Goal: Task Accomplishment & Management: Manage account settings

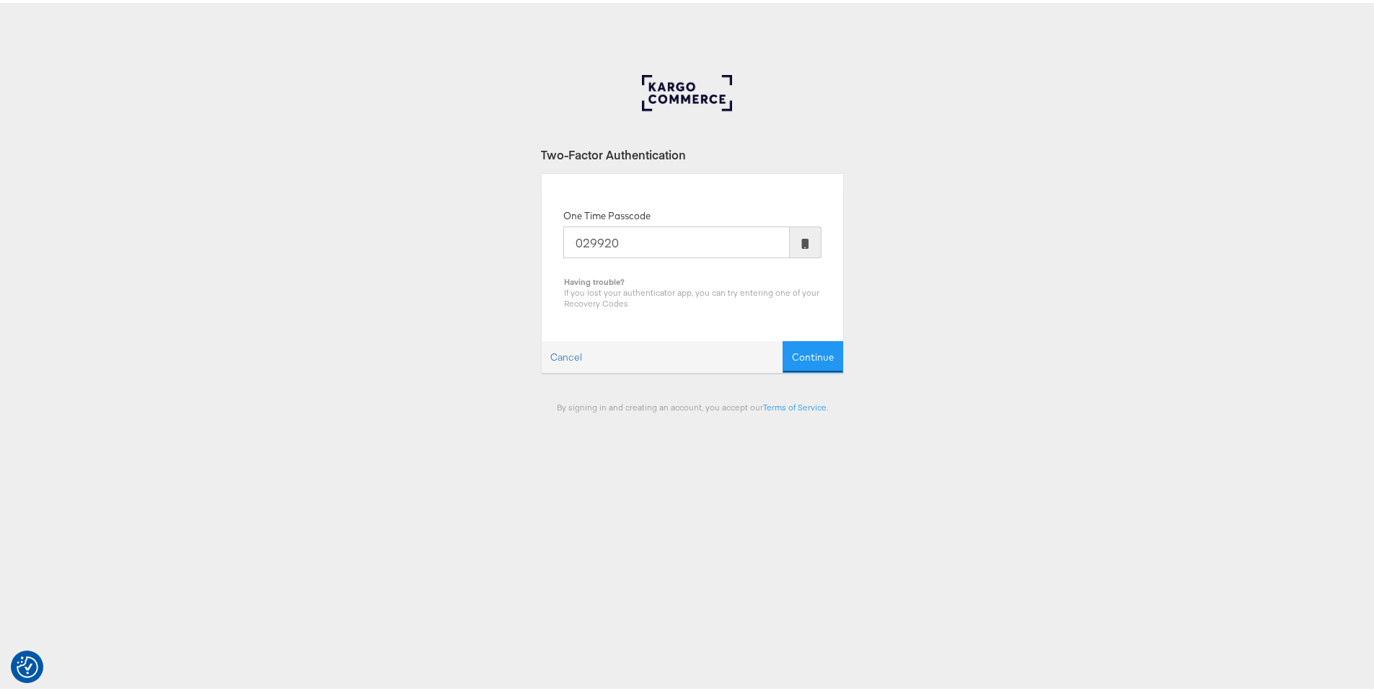
type input "029920"
click at [782, 338] on button "Continue" at bounding box center [812, 354] width 61 height 32
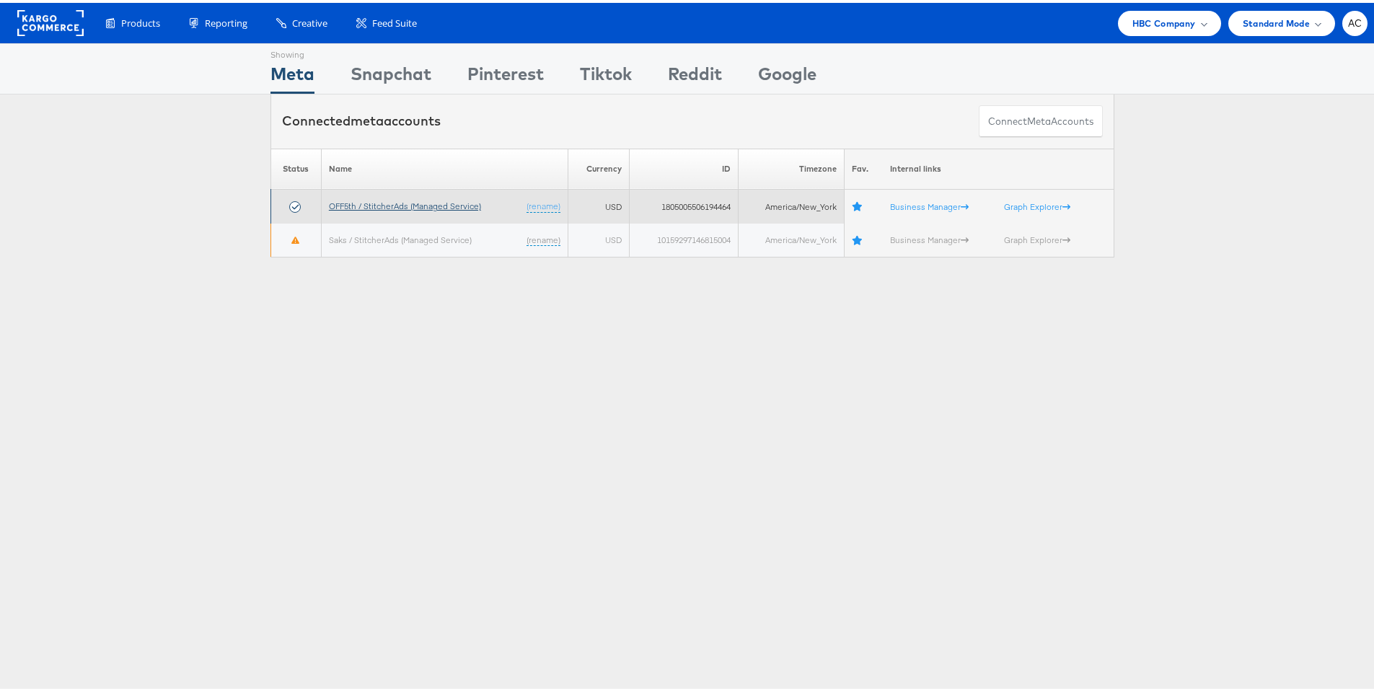
click at [399, 206] on link "OFF5th / StitcherAds (Managed Service)" at bounding box center [405, 203] width 152 height 11
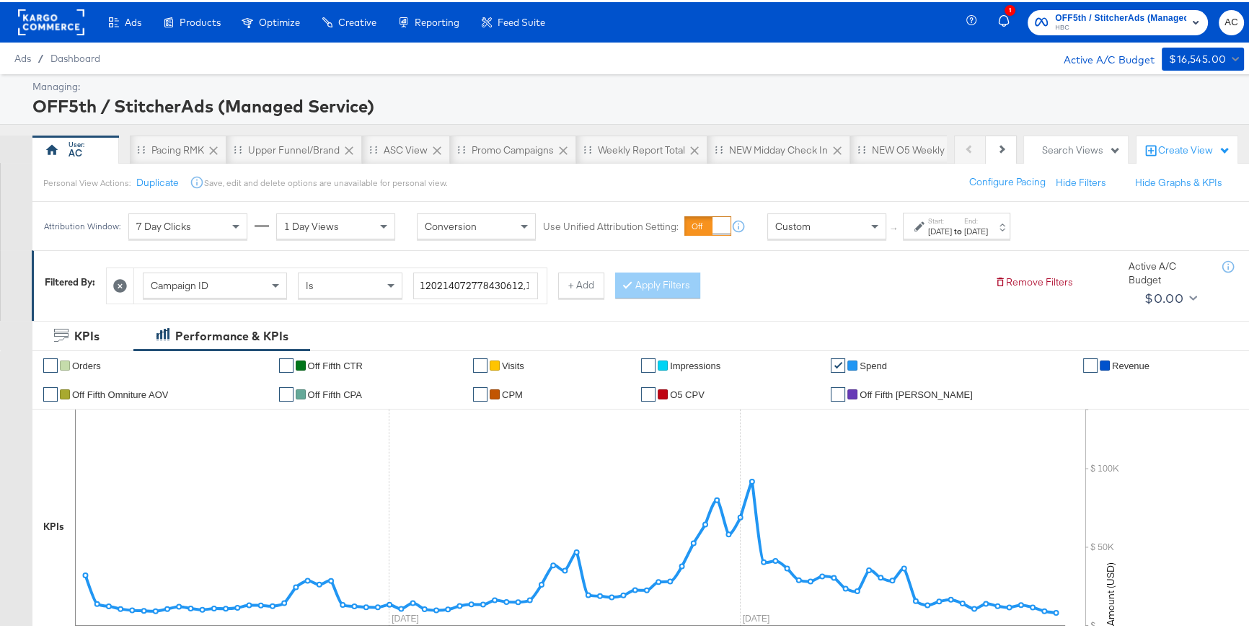
click at [918, 228] on icon at bounding box center [919, 224] width 10 height 10
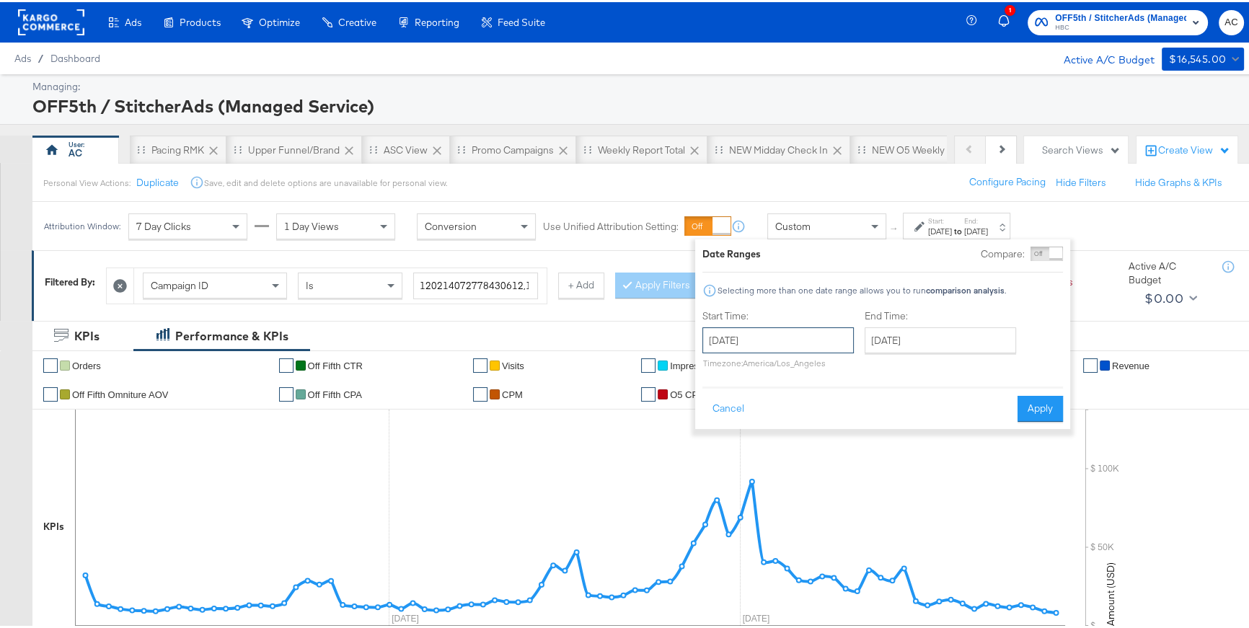
click at [825, 333] on input "[DATE]" at bounding box center [777, 338] width 151 height 26
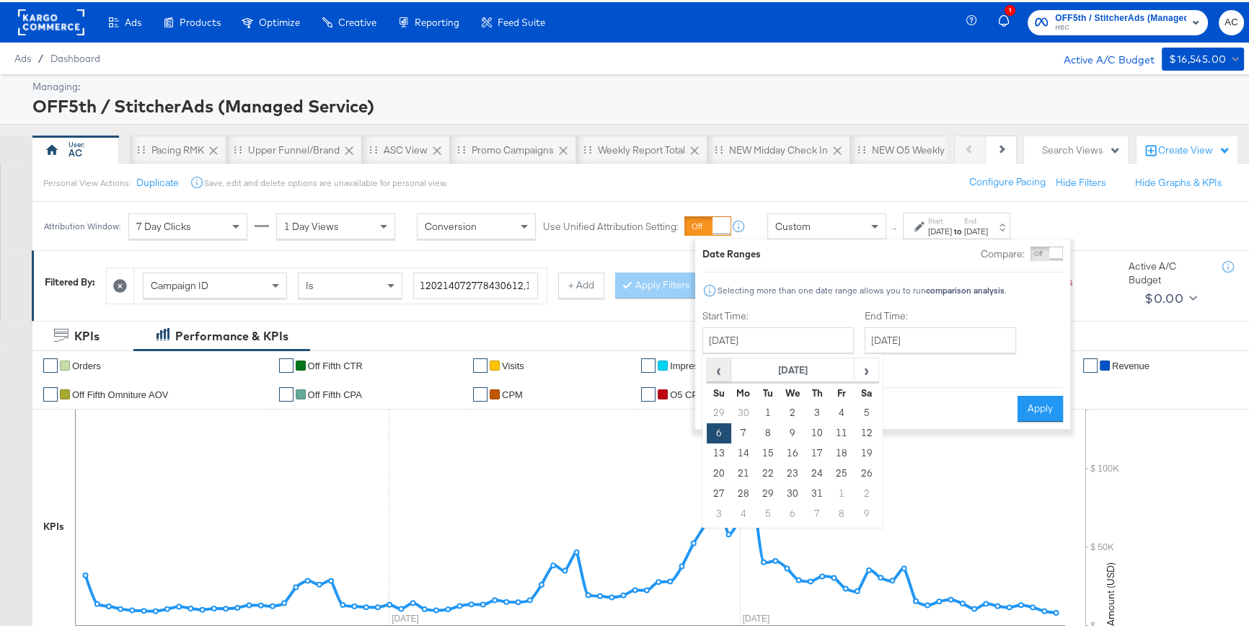
click at [708, 371] on span "‹" at bounding box center [718, 368] width 22 height 22
click at [758, 431] on td "3" at bounding box center [768, 431] width 25 height 20
type input "[DATE]"
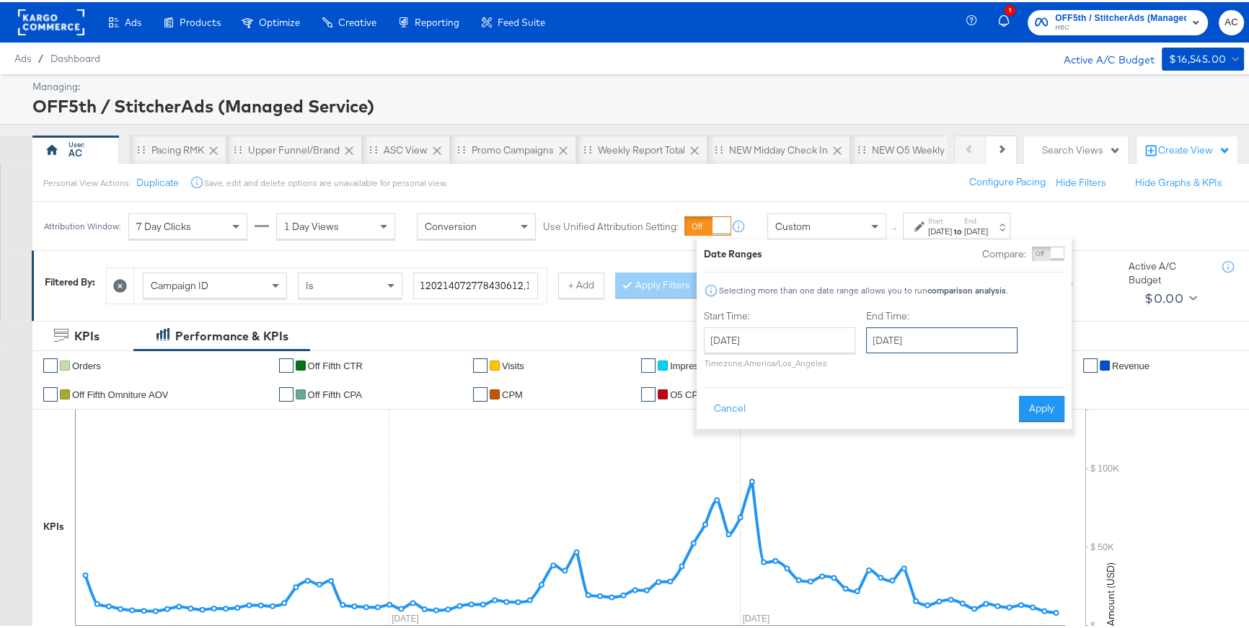
click at [911, 338] on input "[DATE]" at bounding box center [941, 338] width 151 height 26
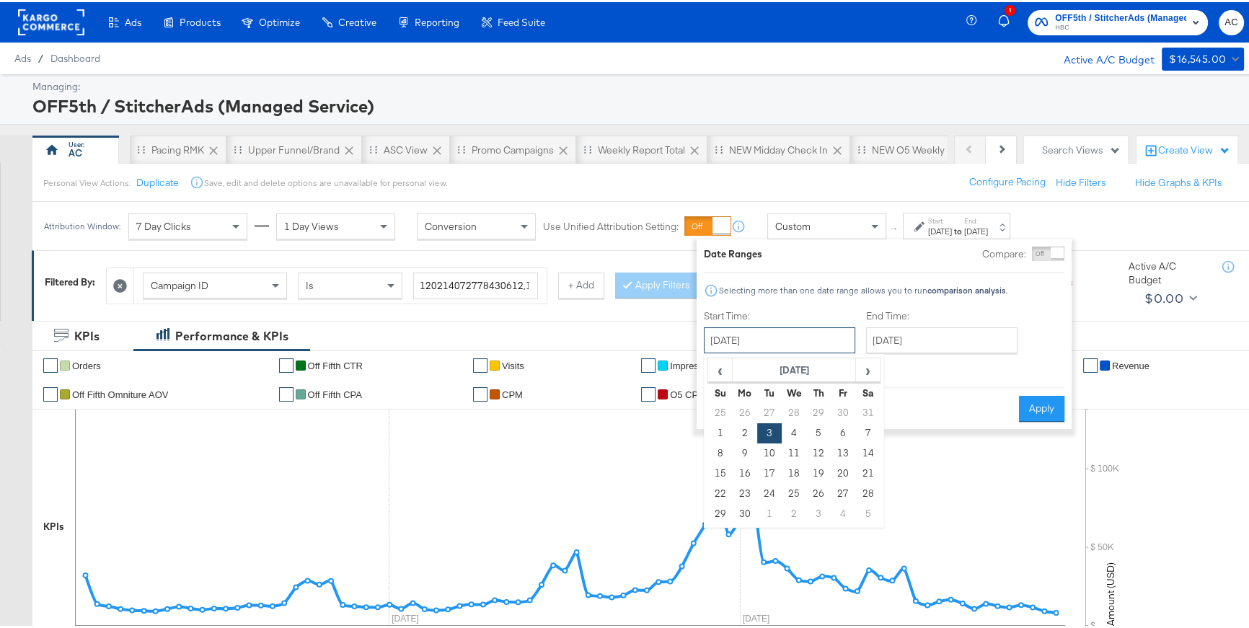
click at [819, 342] on input "[DATE]" at bounding box center [779, 338] width 151 height 26
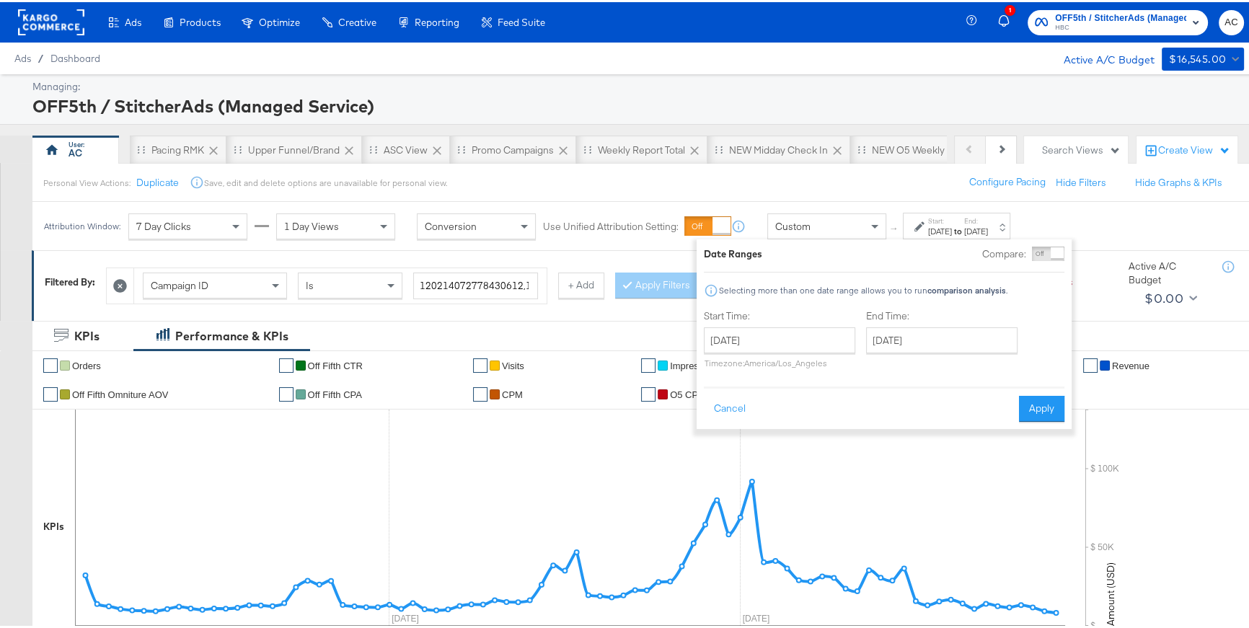
click at [964, 398] on div "Cancel Apply" at bounding box center [884, 401] width 361 height 35
click at [722, 407] on button "Cancel" at bounding box center [730, 407] width 52 height 26
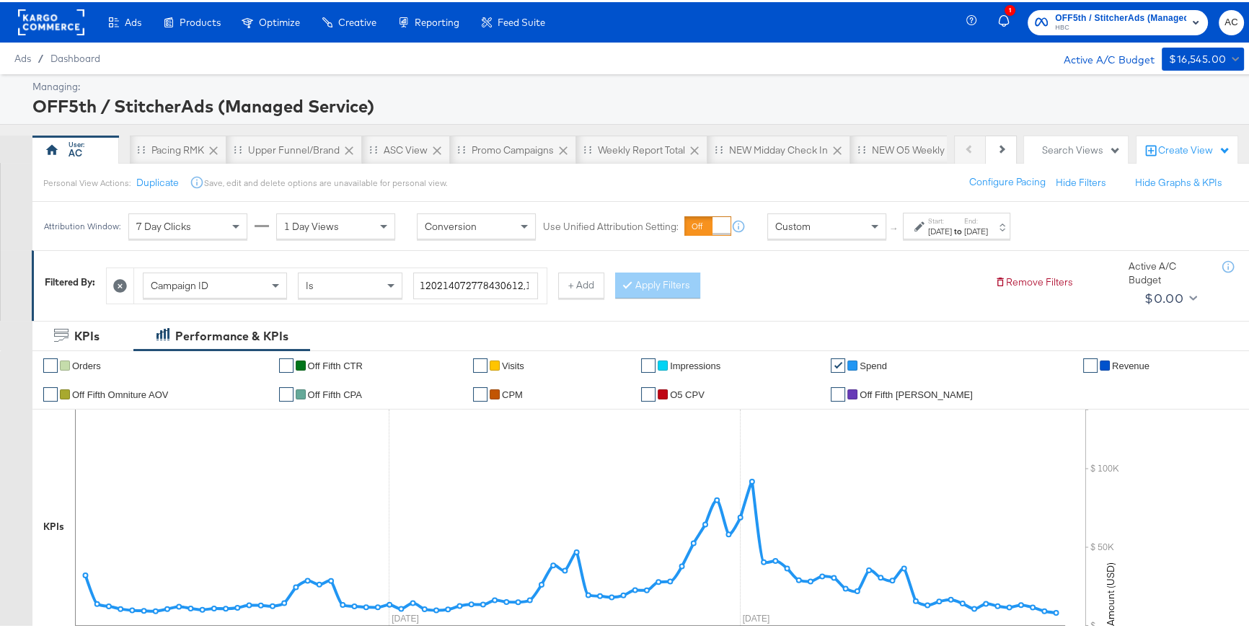
click at [810, 226] on div "Custom" at bounding box center [827, 224] width 118 height 25
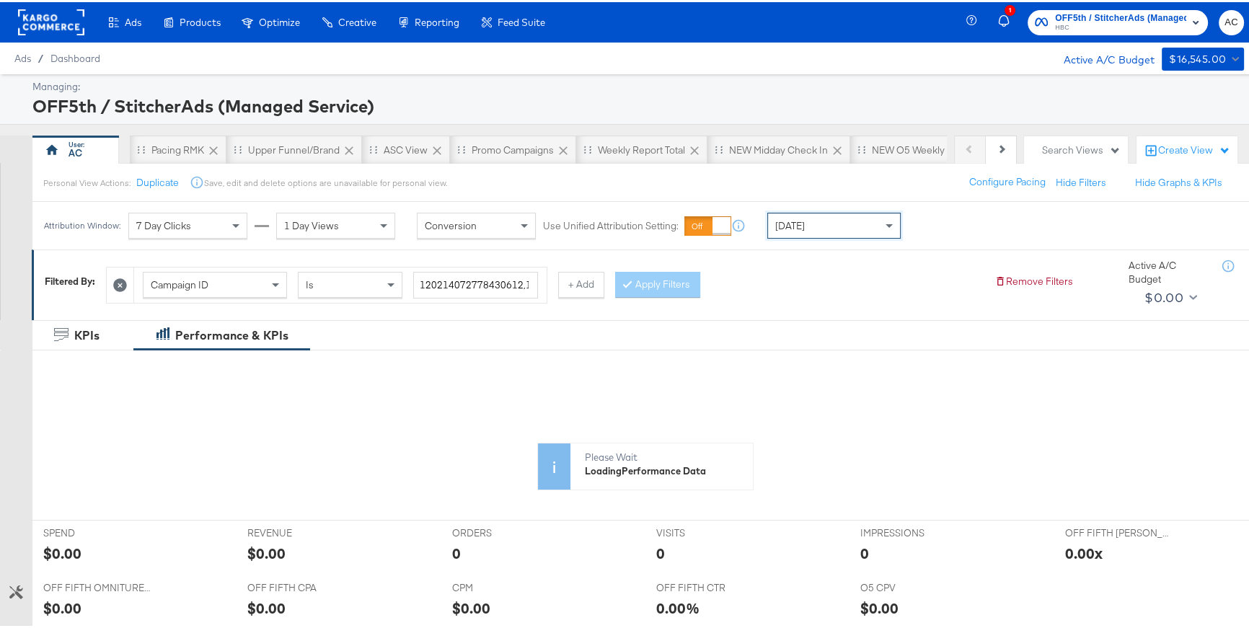
click at [120, 281] on icon at bounding box center [120, 283] width 14 height 14
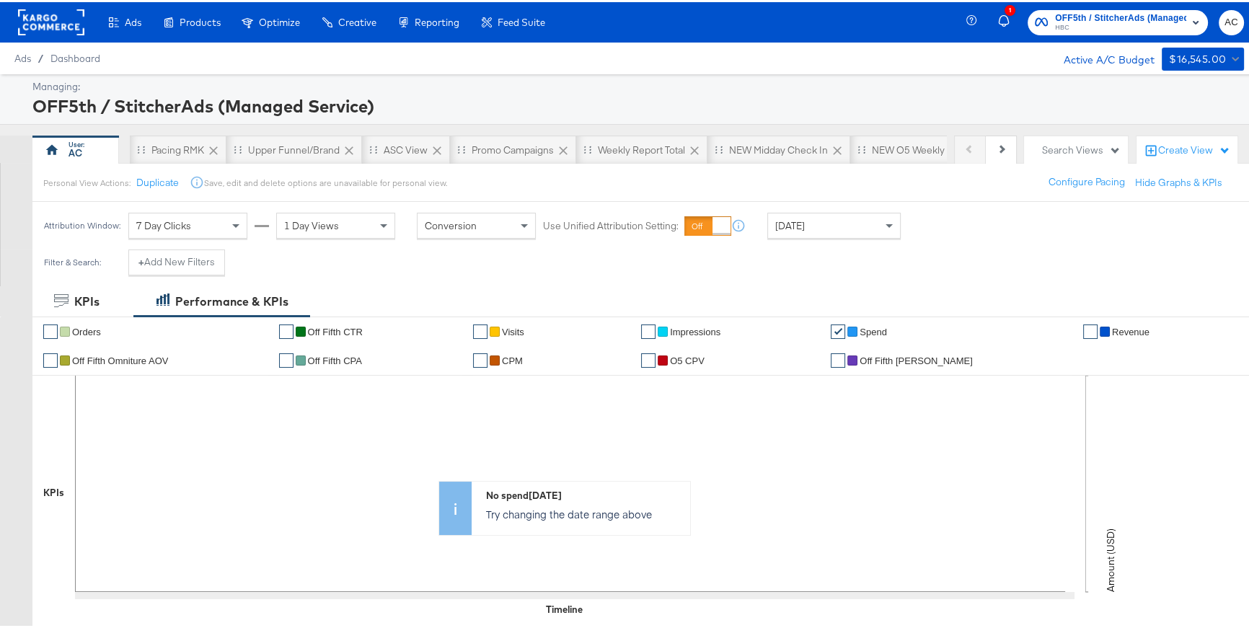
click at [851, 228] on div "[DATE]" at bounding box center [834, 223] width 132 height 25
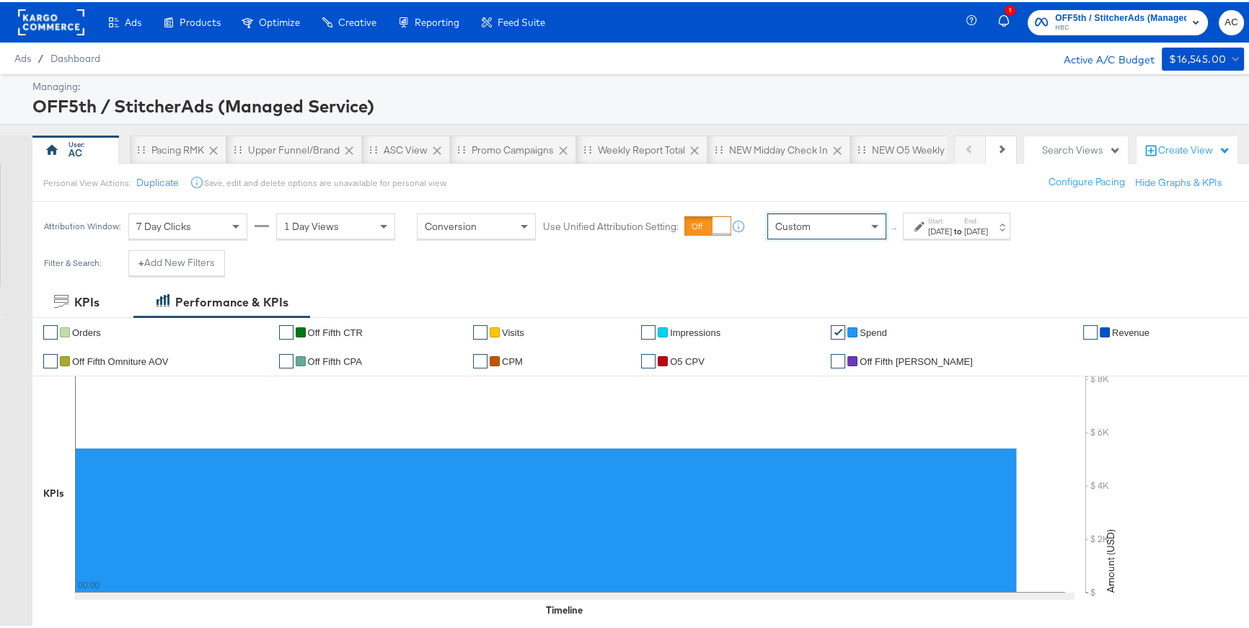
click at [933, 226] on div "[DATE]" at bounding box center [940, 230] width 24 height 12
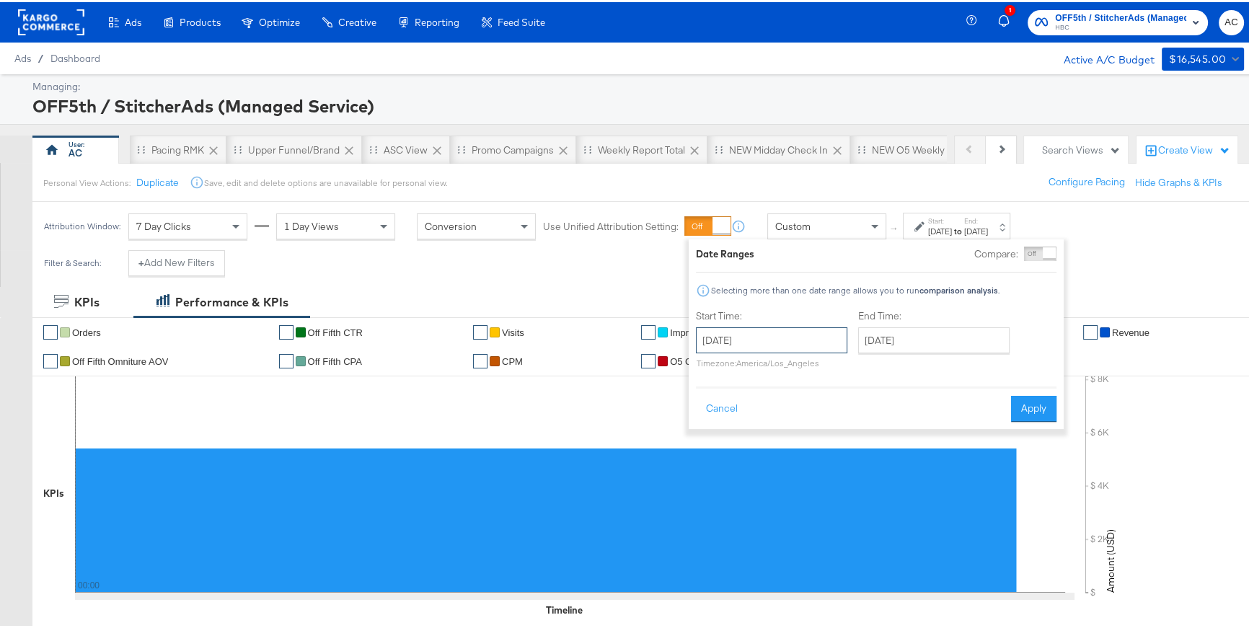
click at [809, 335] on input "[DATE]" at bounding box center [771, 338] width 151 height 26
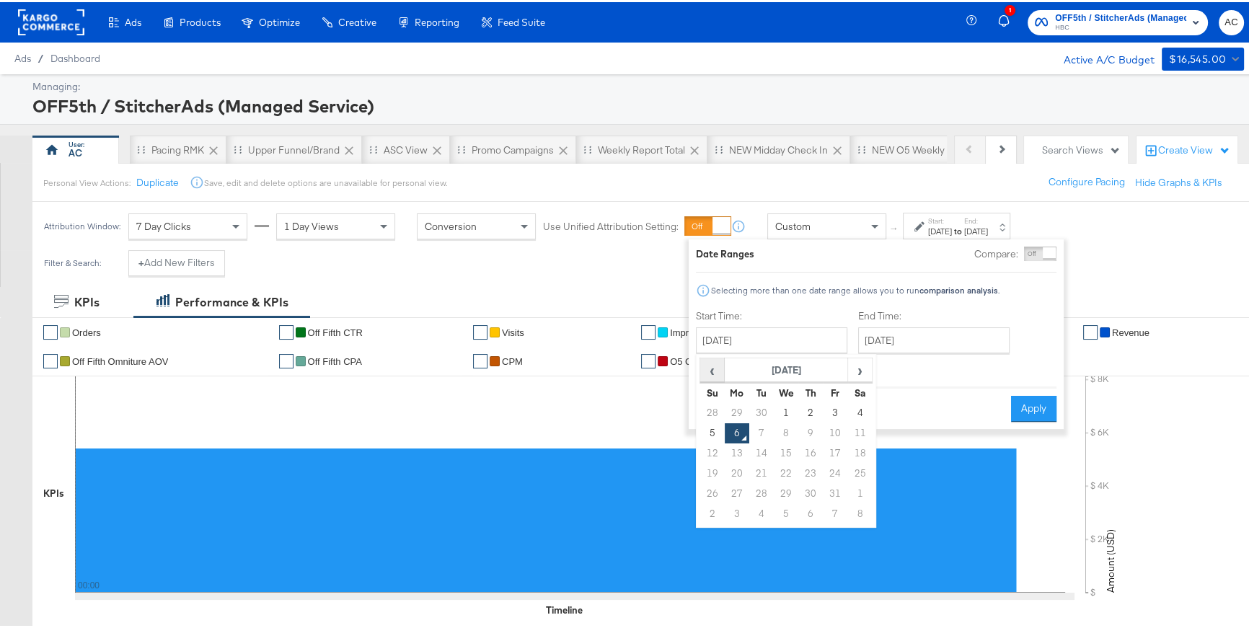
click at [705, 374] on span "‹" at bounding box center [712, 368] width 22 height 22
click at [777, 414] on td "3" at bounding box center [786, 411] width 25 height 20
type input "[DATE]"
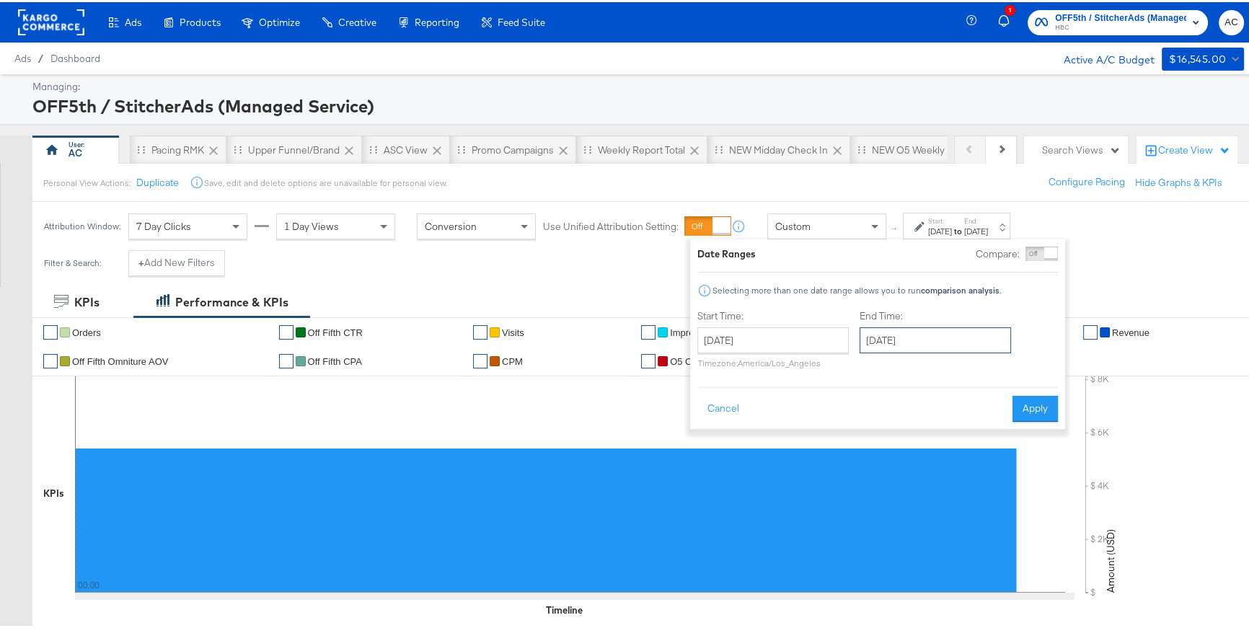
click at [931, 344] on input "[DATE]" at bounding box center [935, 338] width 151 height 26
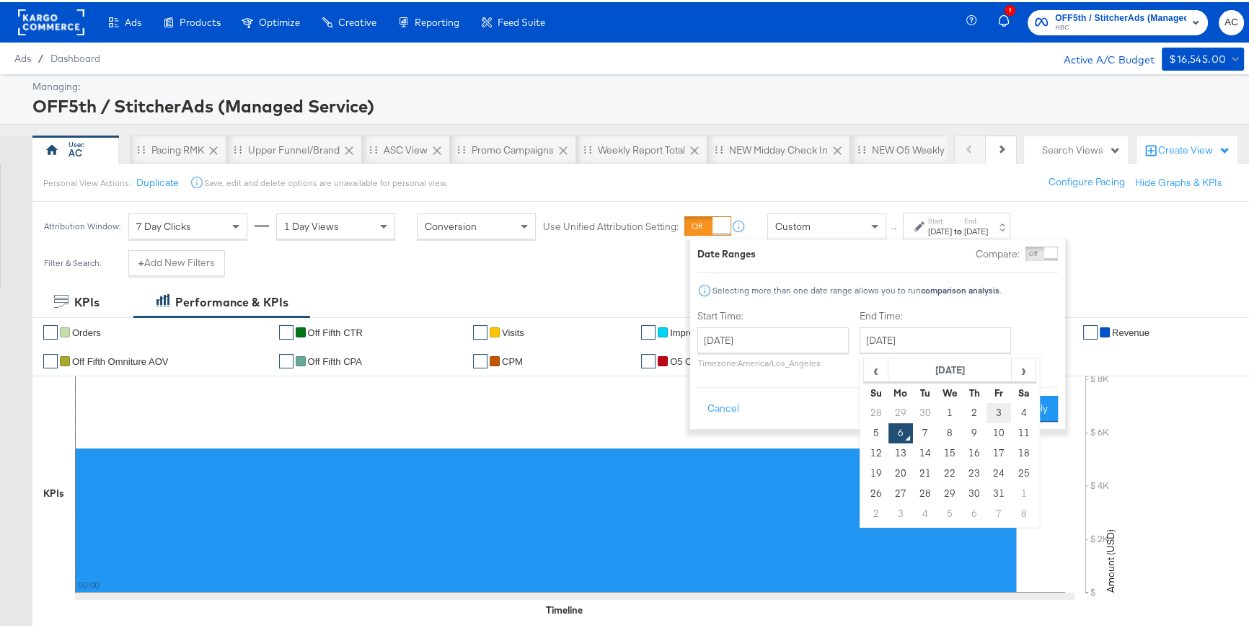
click at [993, 410] on td "3" at bounding box center [999, 411] width 25 height 20
type input "[DATE]"
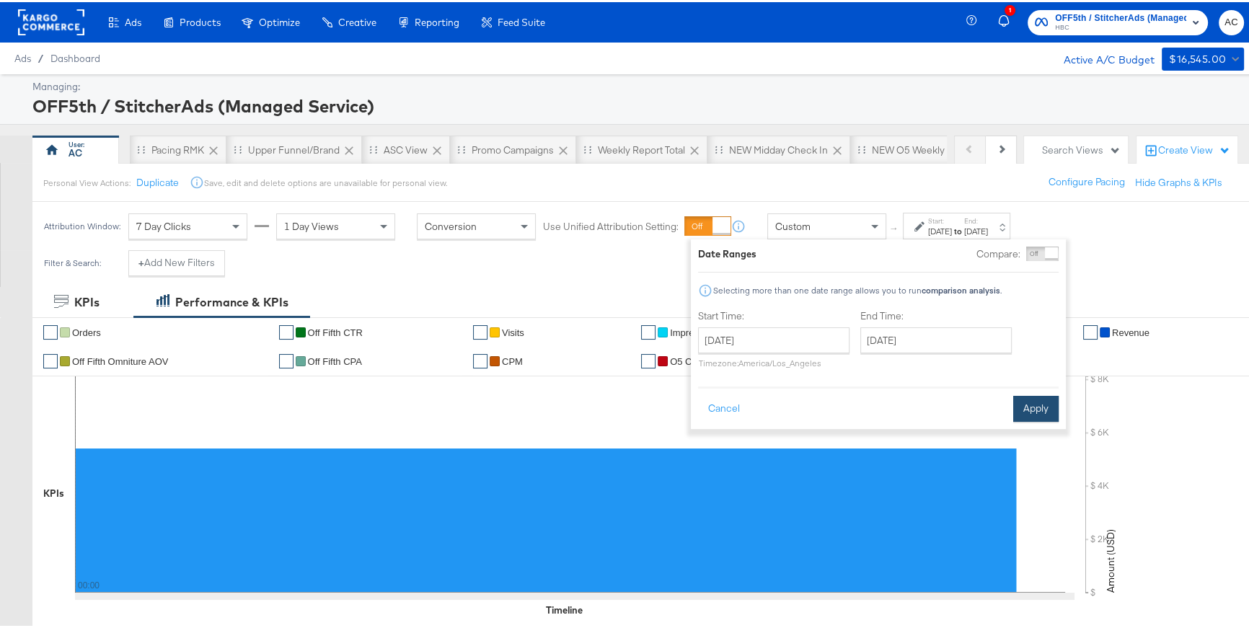
click at [1033, 409] on button "Apply" at bounding box center [1035, 407] width 45 height 26
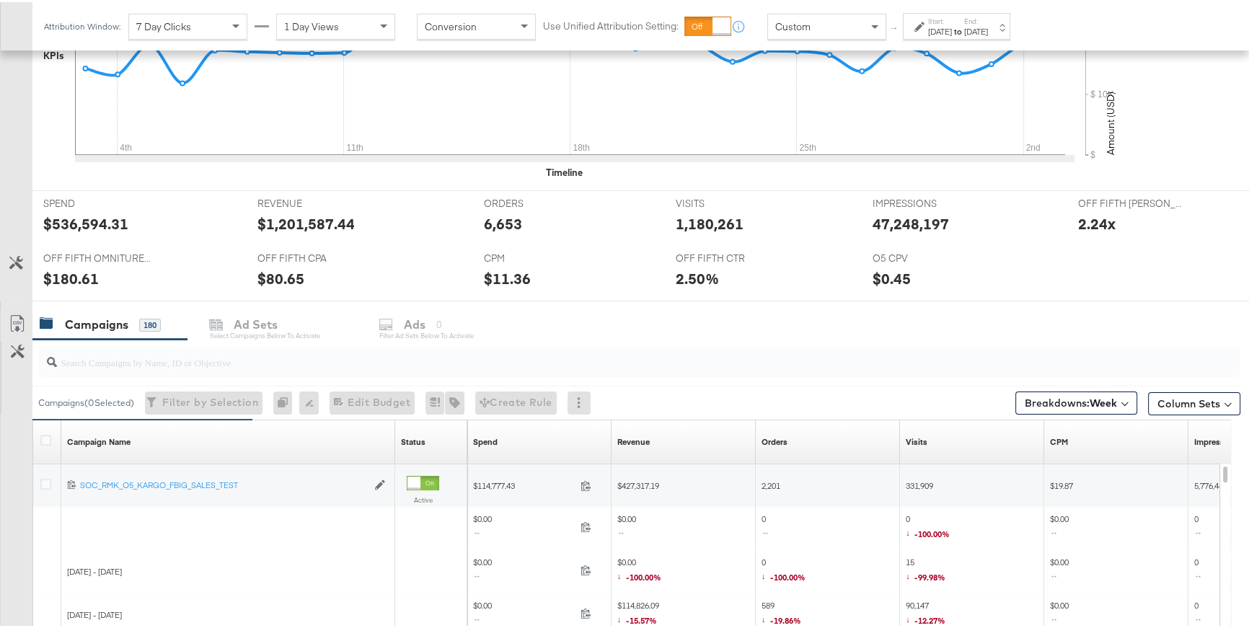
scroll to position [578, 0]
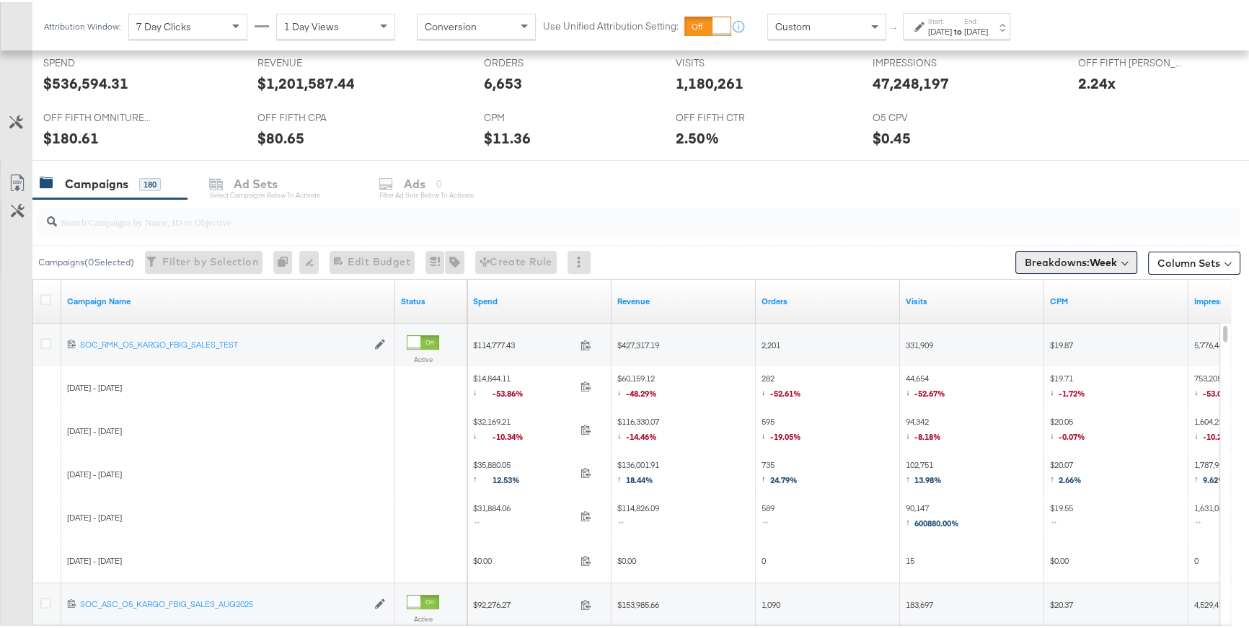
click at [1090, 262] on b "Week" at bounding box center [1103, 260] width 27 height 13
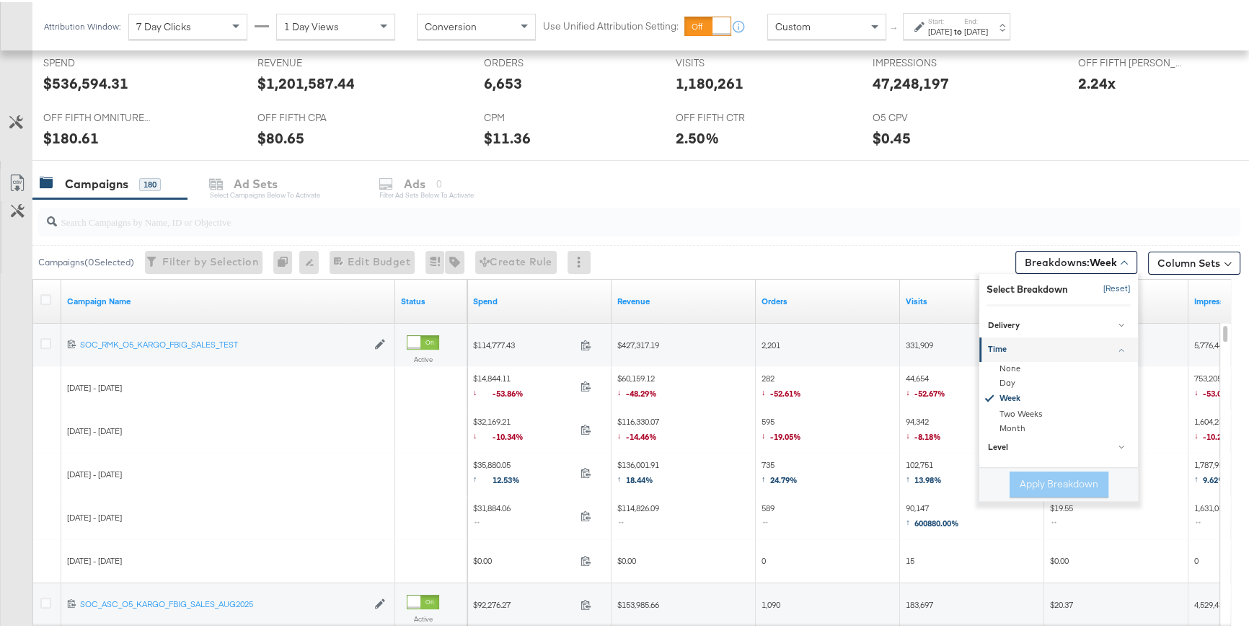
click at [1097, 285] on button "[Reset]" at bounding box center [1113, 286] width 36 height 23
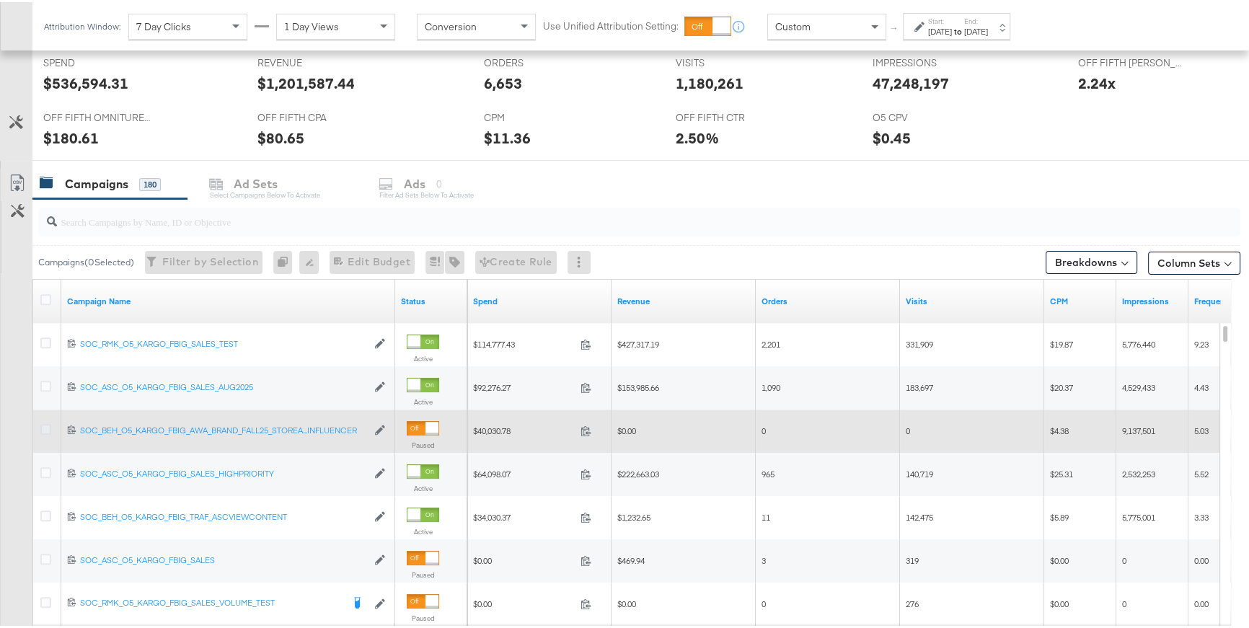
click at [43, 428] on icon at bounding box center [45, 427] width 11 height 11
click at [0, 0] on input "checkbox" at bounding box center [0, 0] width 0 height 0
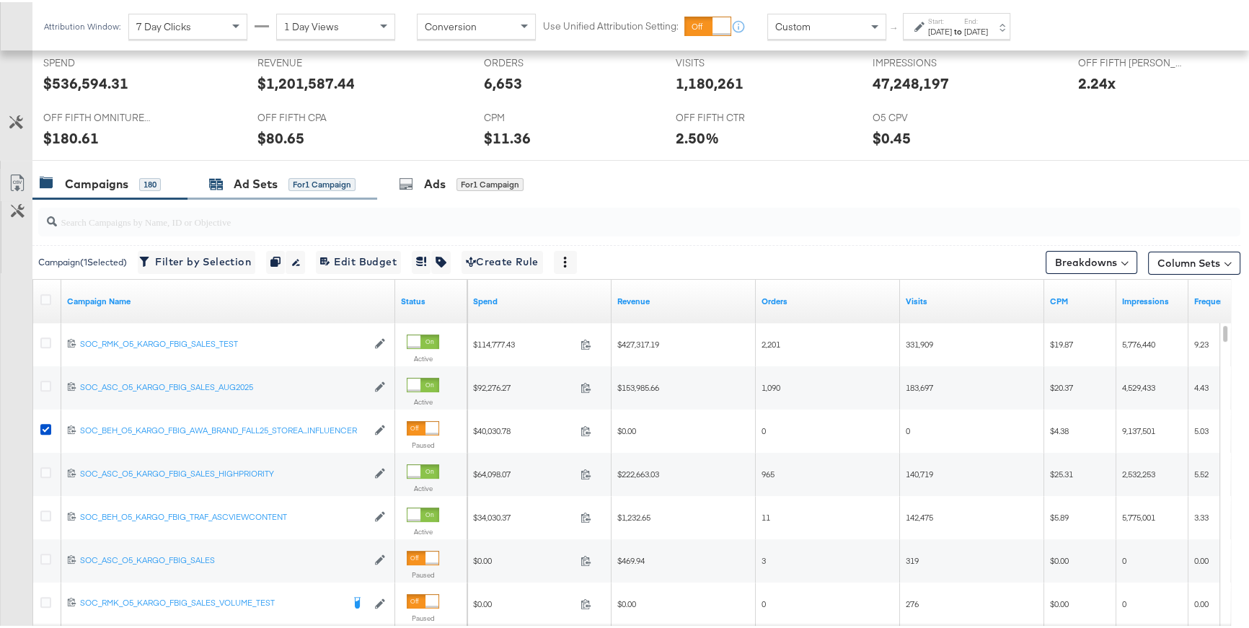
click at [235, 180] on div "Ad Sets" at bounding box center [256, 182] width 44 height 17
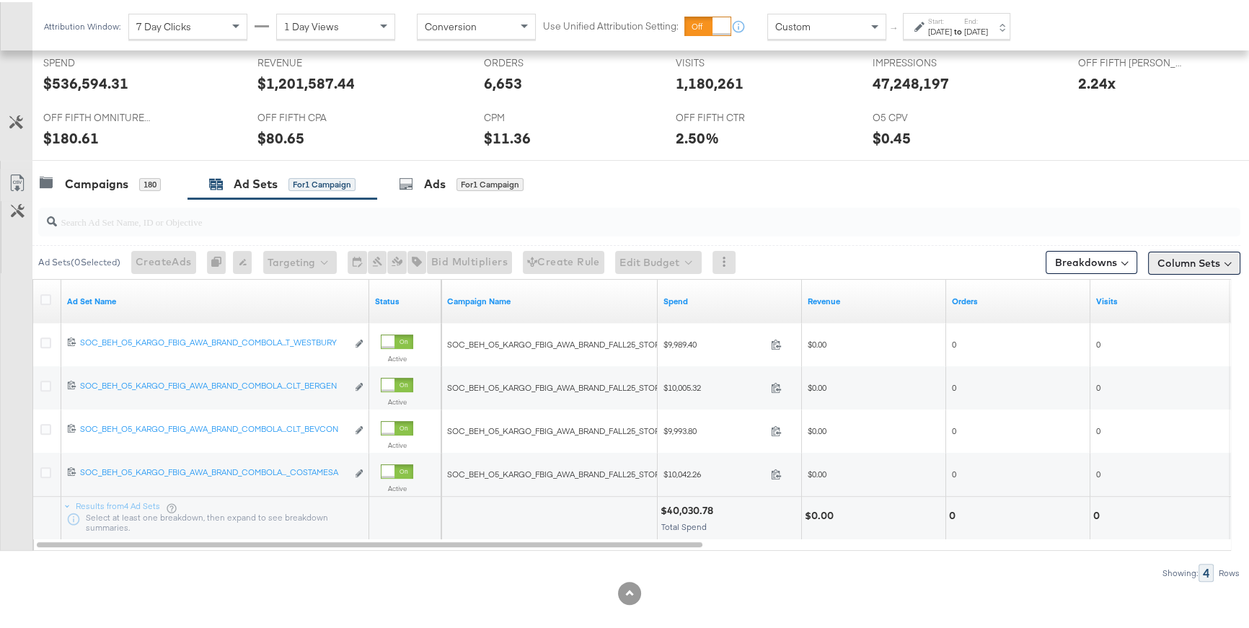
click at [1177, 257] on button "Column Sets" at bounding box center [1194, 261] width 92 height 23
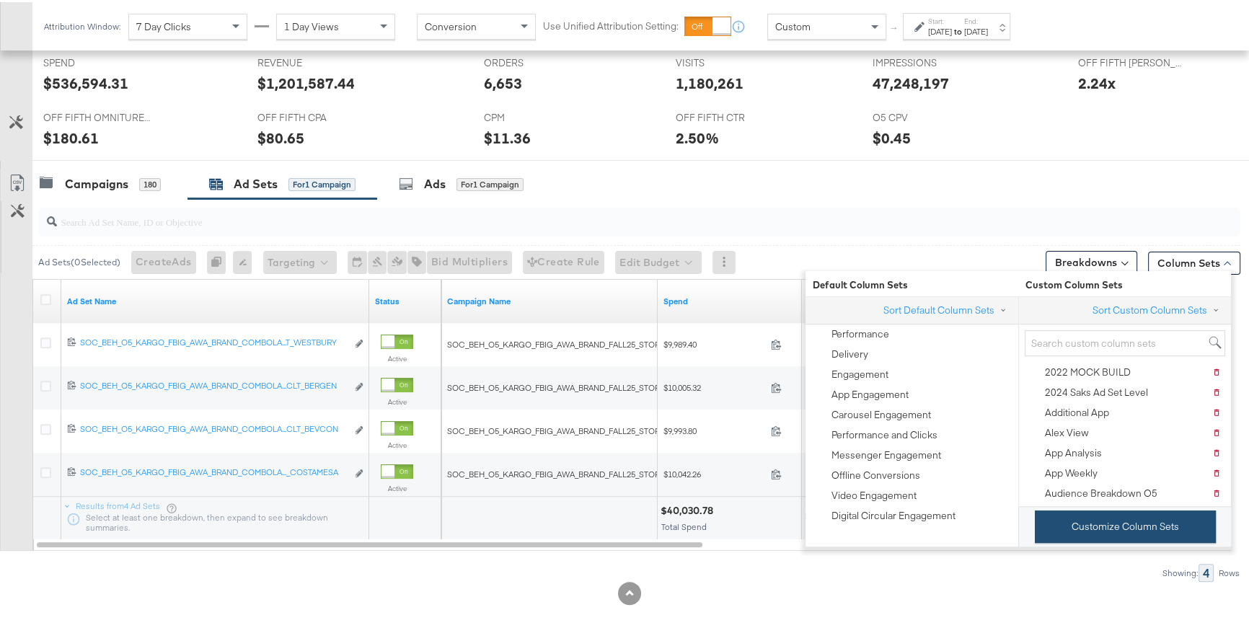
click at [1142, 519] on button "Customize Column Sets" at bounding box center [1125, 524] width 181 height 32
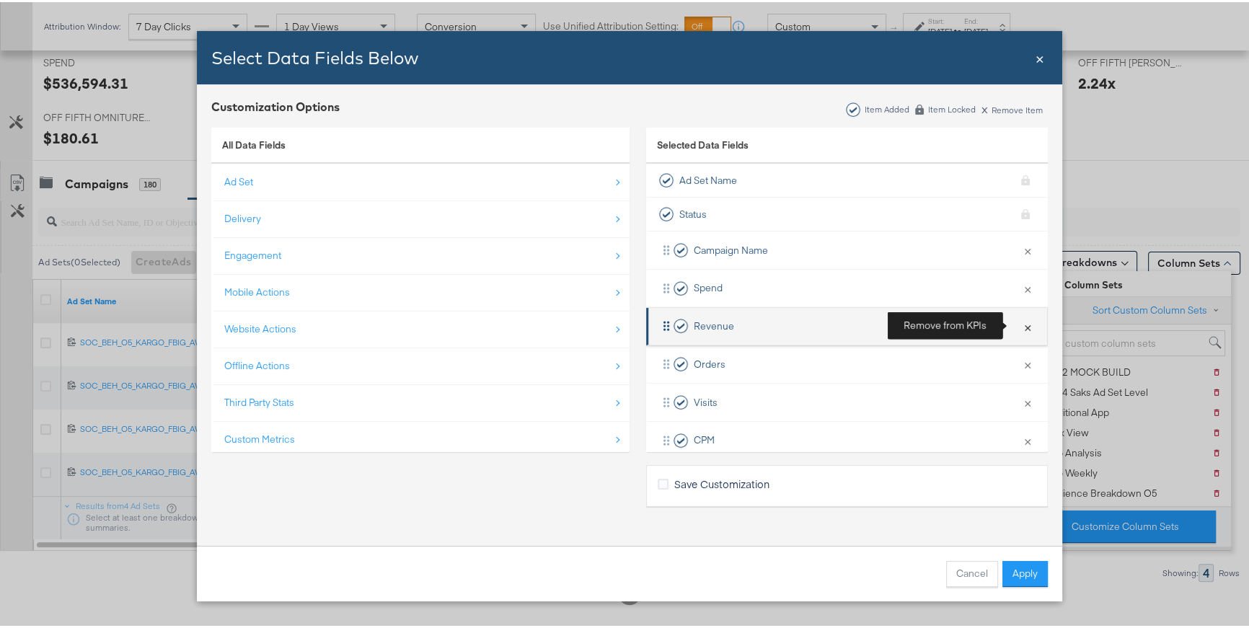
click at [1018, 327] on button "×" at bounding box center [1027, 324] width 19 height 30
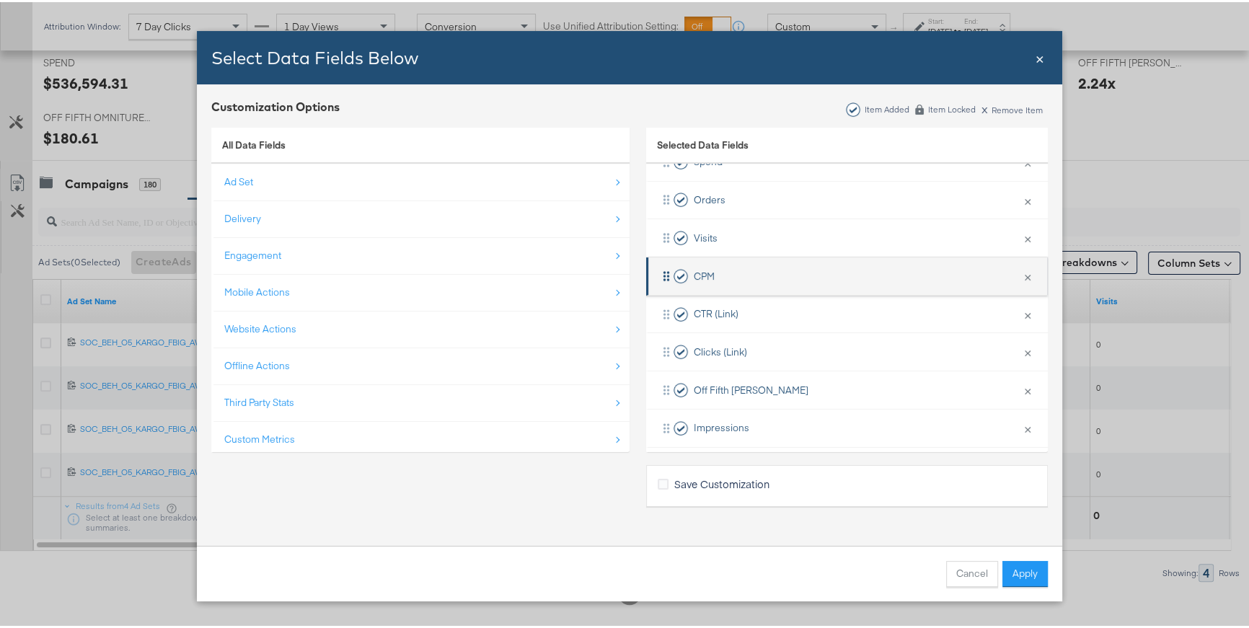
scroll to position [128, 0]
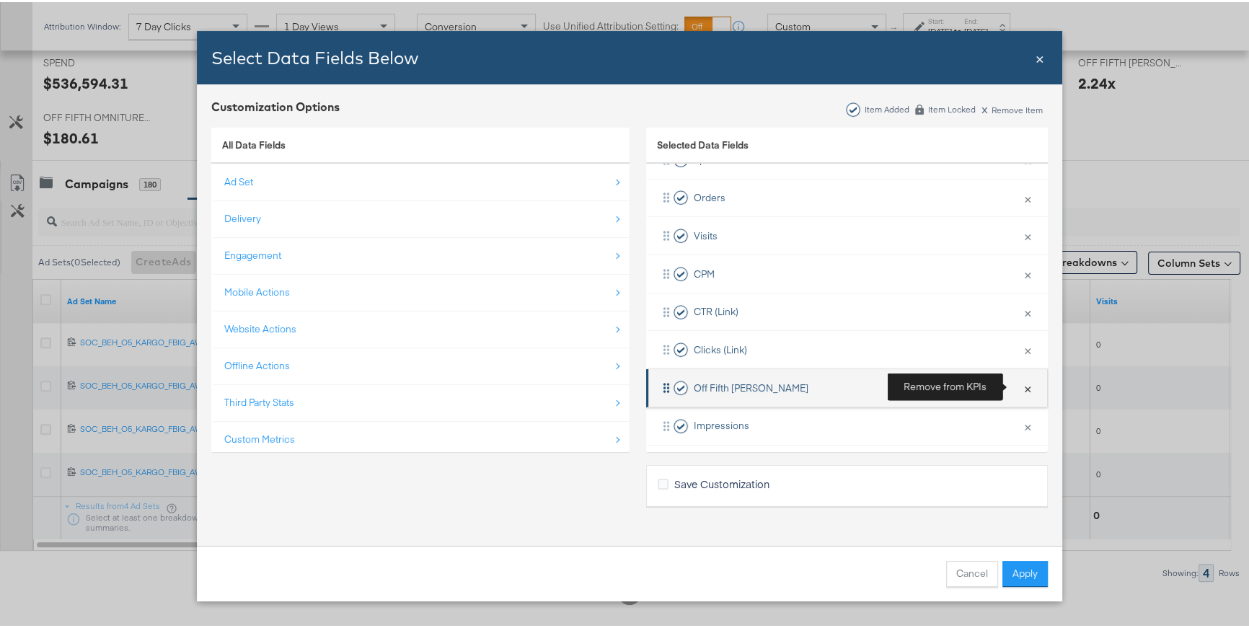
click at [1018, 389] on button "×" at bounding box center [1027, 386] width 19 height 30
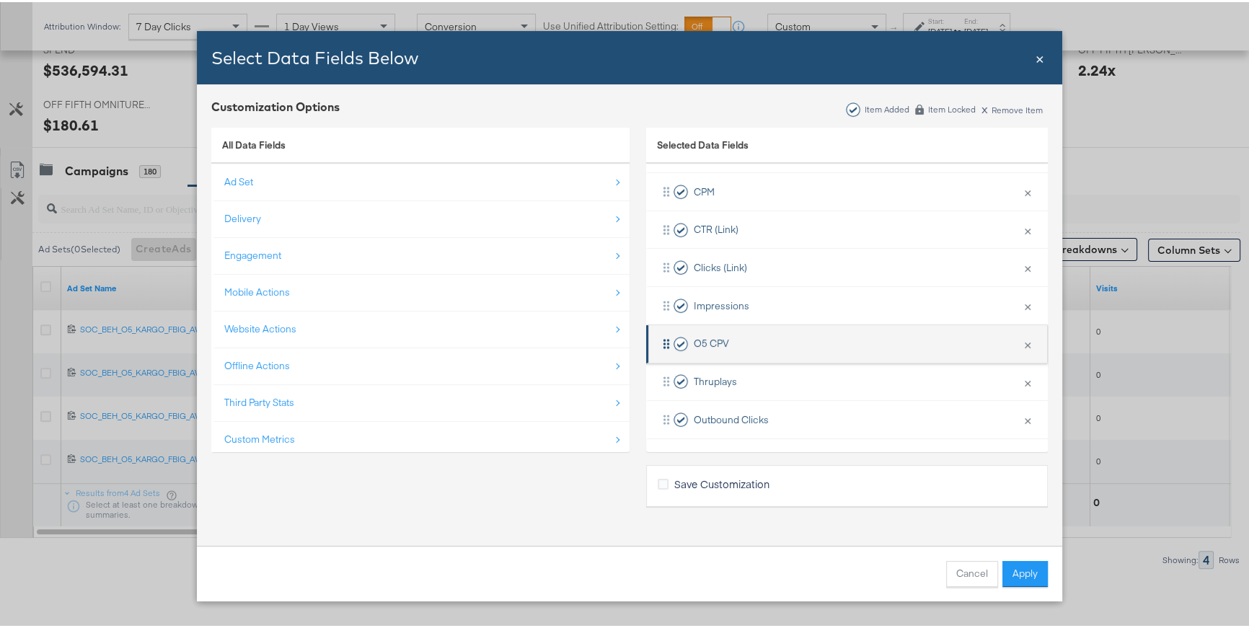
scroll to position [592, 0]
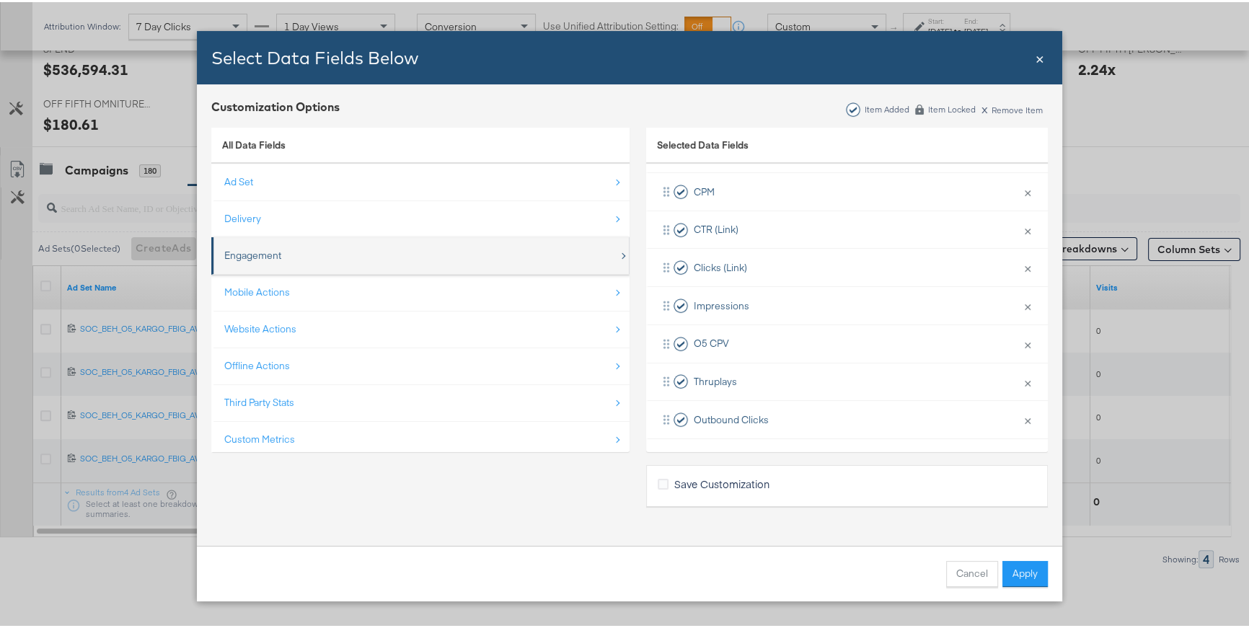
click at [252, 263] on div "Engagement" at bounding box center [421, 254] width 394 height 30
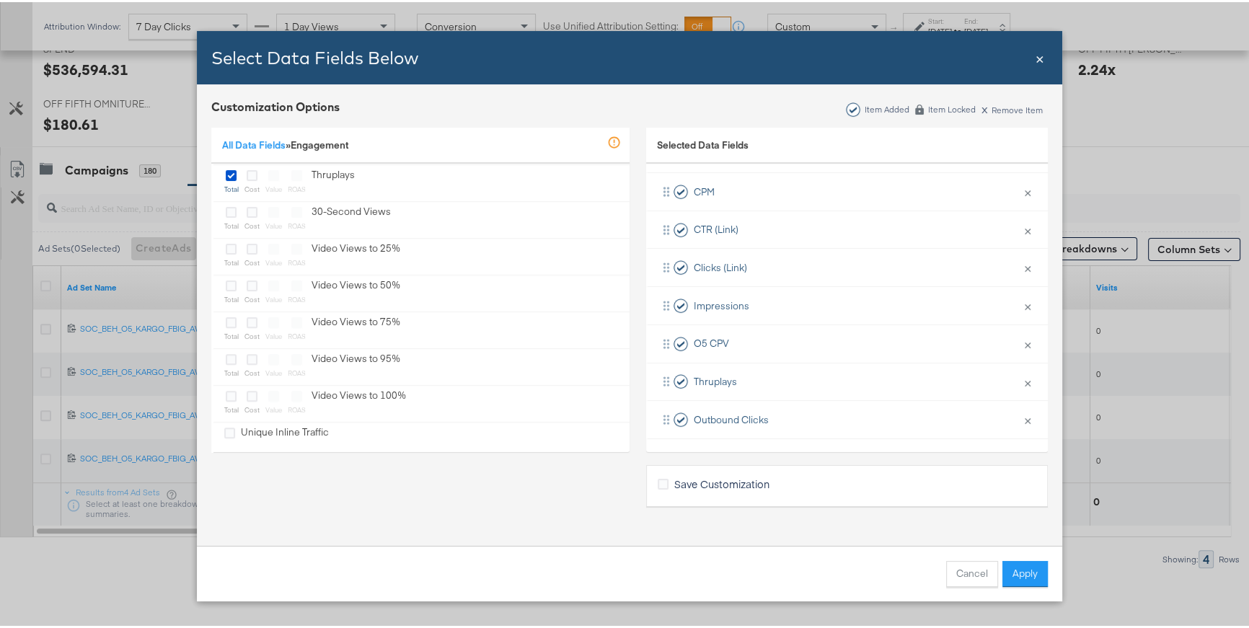
scroll to position [718, 0]
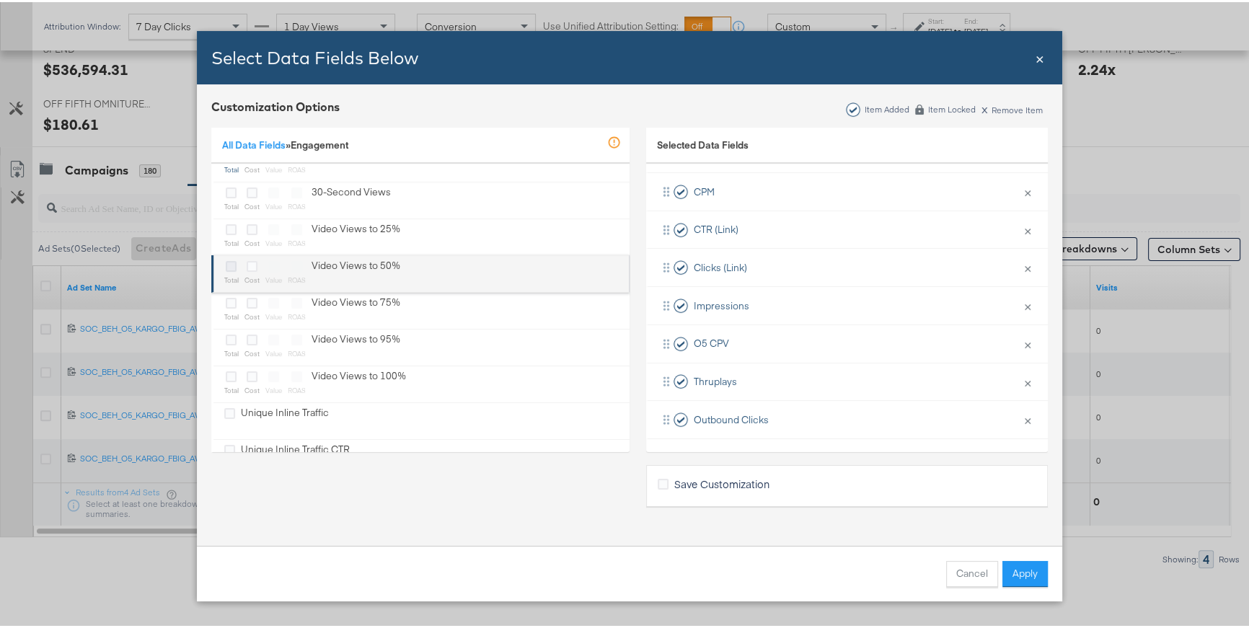
click at [226, 263] on icon "Bulk Add Locations Modal" at bounding box center [231, 264] width 11 height 11
click at [0, 0] on input "Bulk Add Locations Modal" at bounding box center [0, 0] width 0 height 0
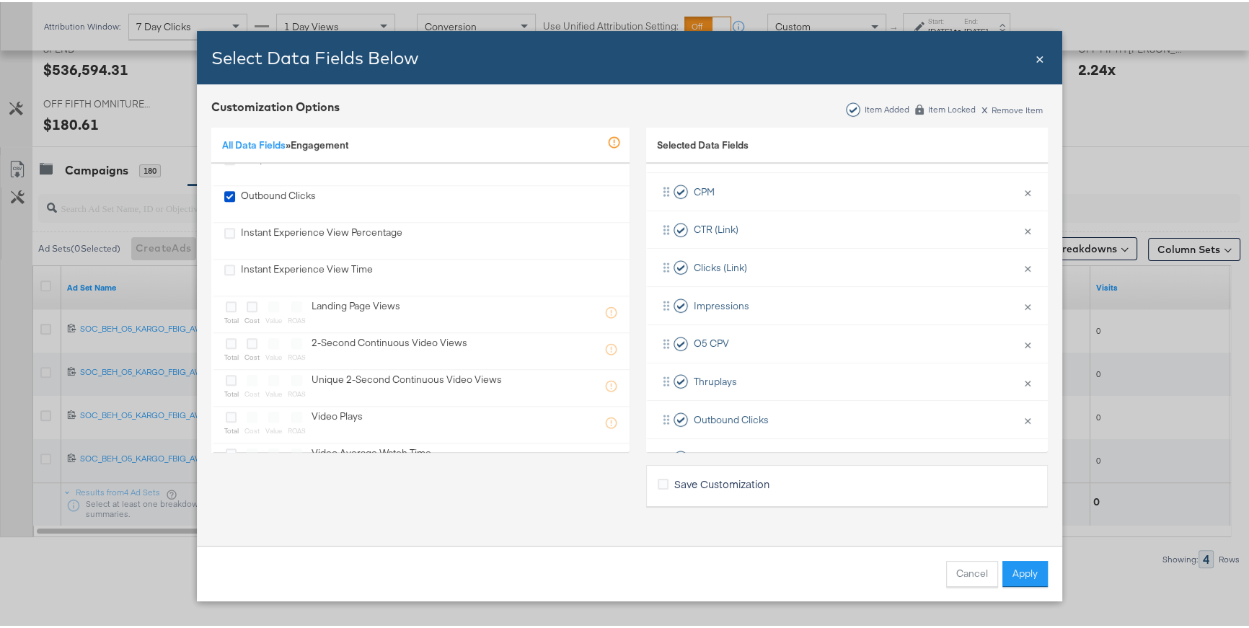
scroll to position [1121, 0]
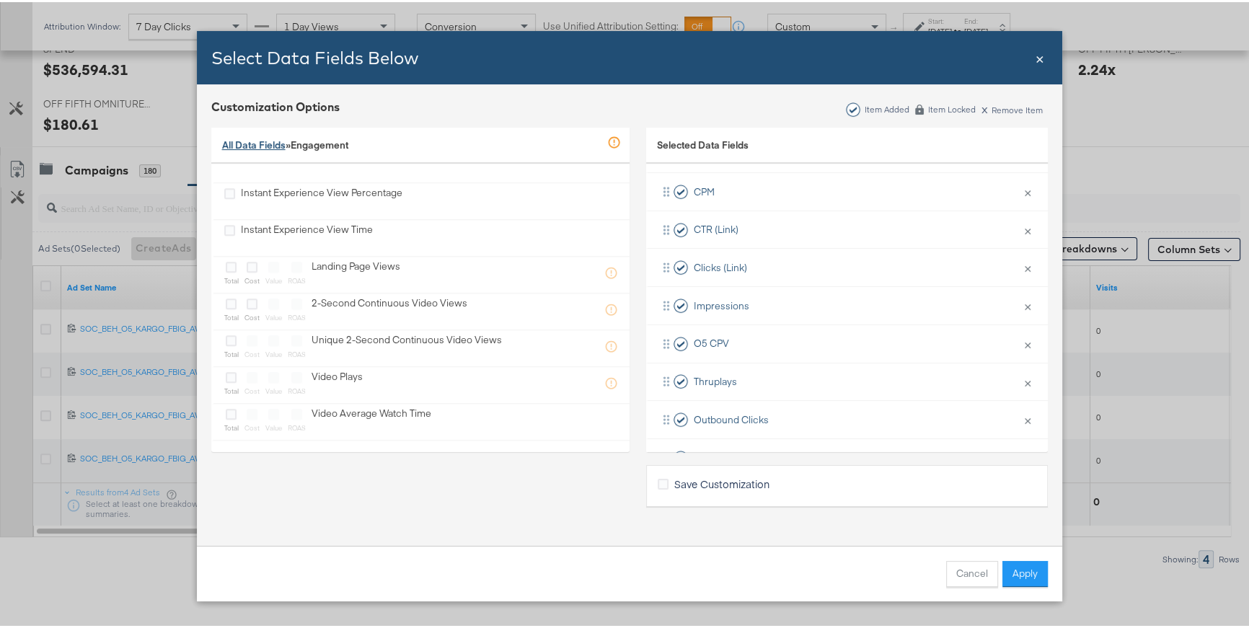
click at [241, 143] on link "All Data Fields" at bounding box center [253, 142] width 63 height 13
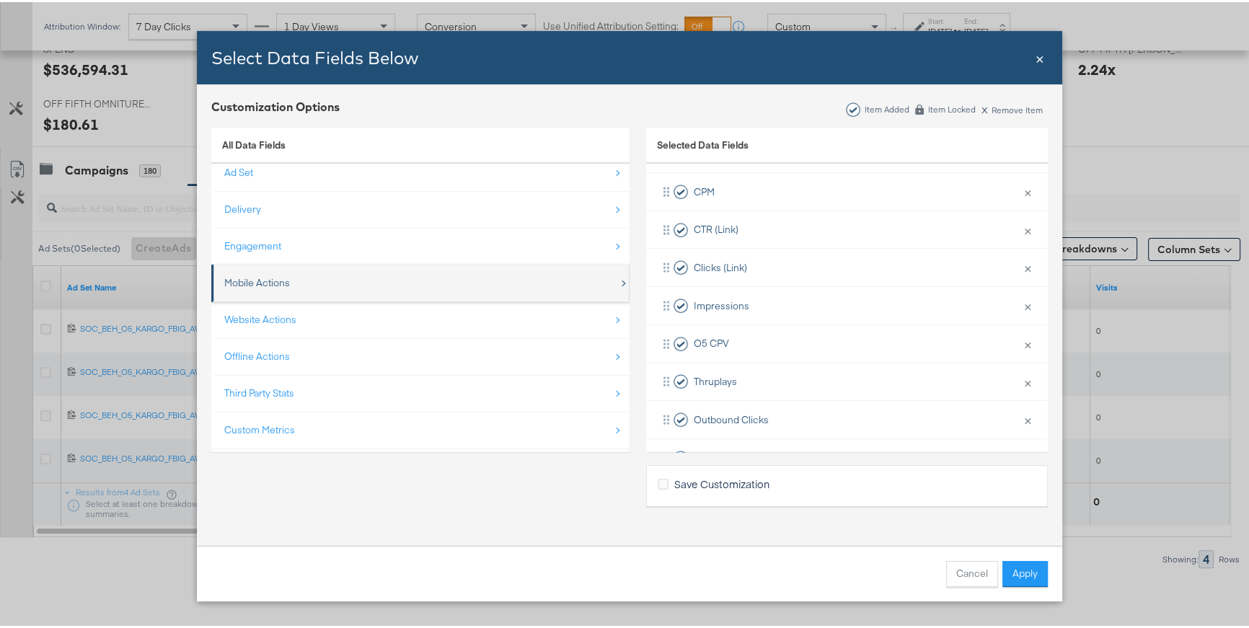
scroll to position [6, 0]
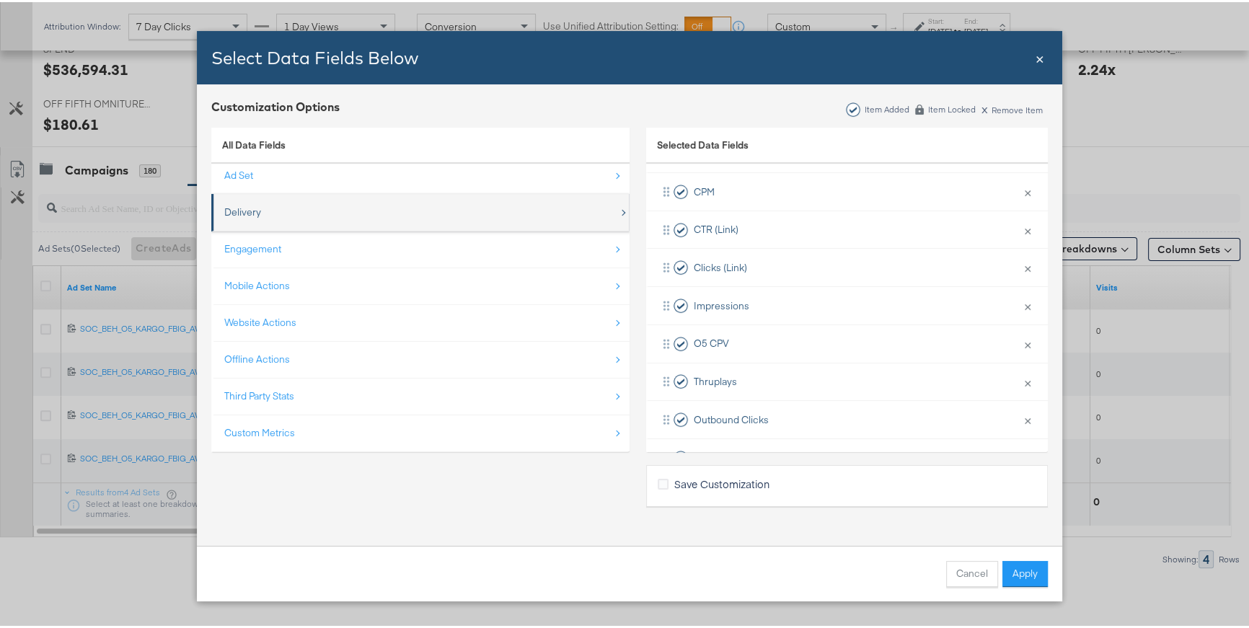
click at [240, 203] on div "Delivery" at bounding box center [242, 210] width 37 height 14
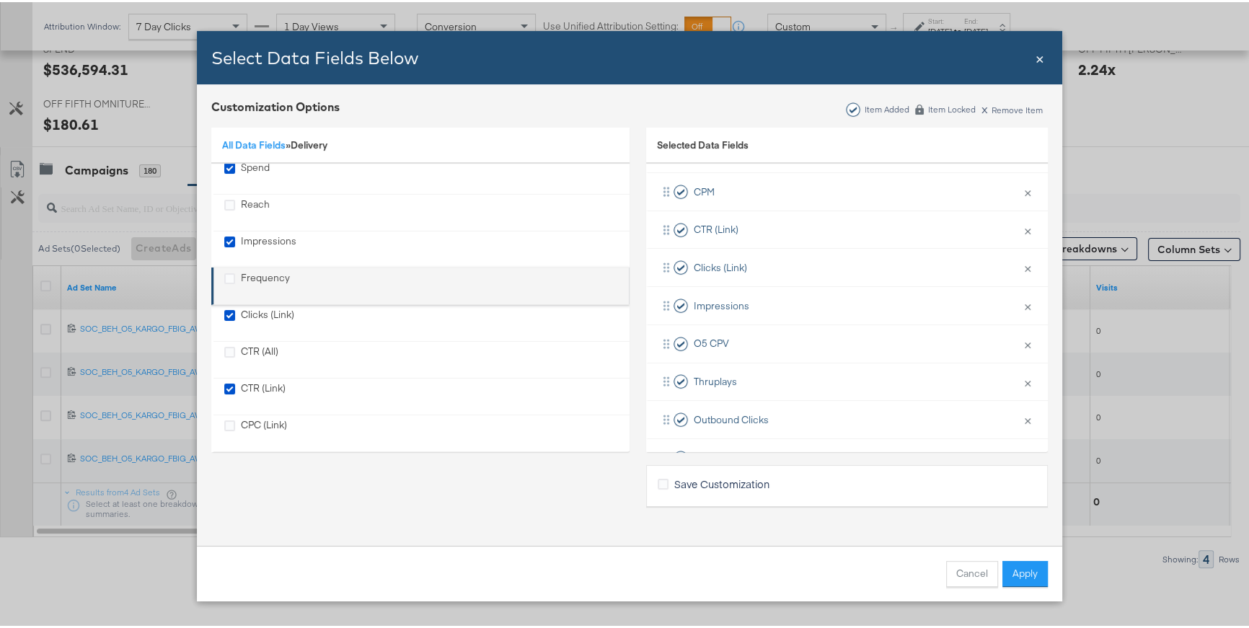
click at [232, 278] on div "Frequency" at bounding box center [257, 284] width 66 height 30
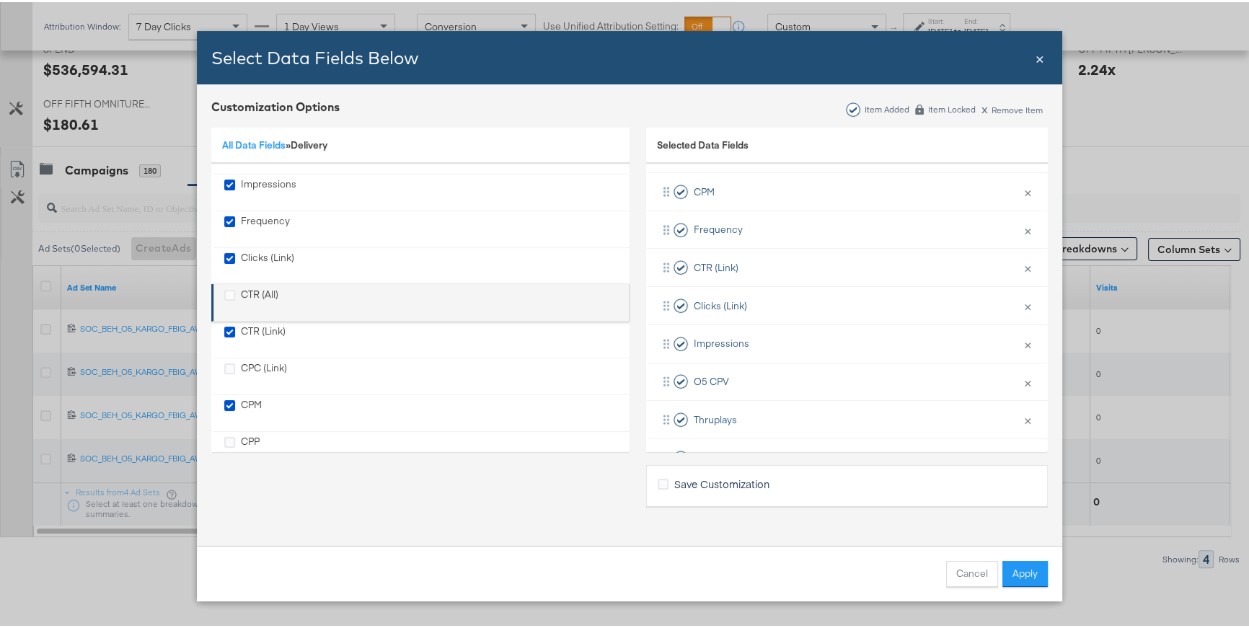
scroll to position [130, 0]
click at [224, 298] on icon "CPC (Link)" at bounding box center [229, 300] width 11 height 11
click at [0, 0] on input "CPC (Link)" at bounding box center [0, 0] width 0 height 0
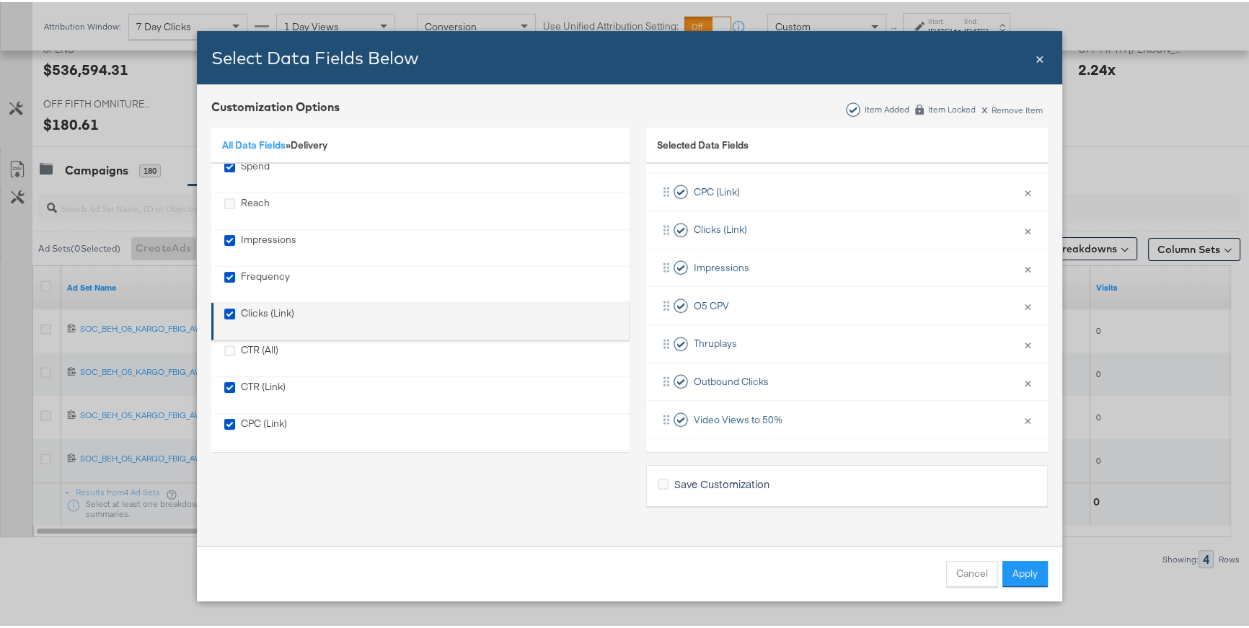
scroll to position [0, 0]
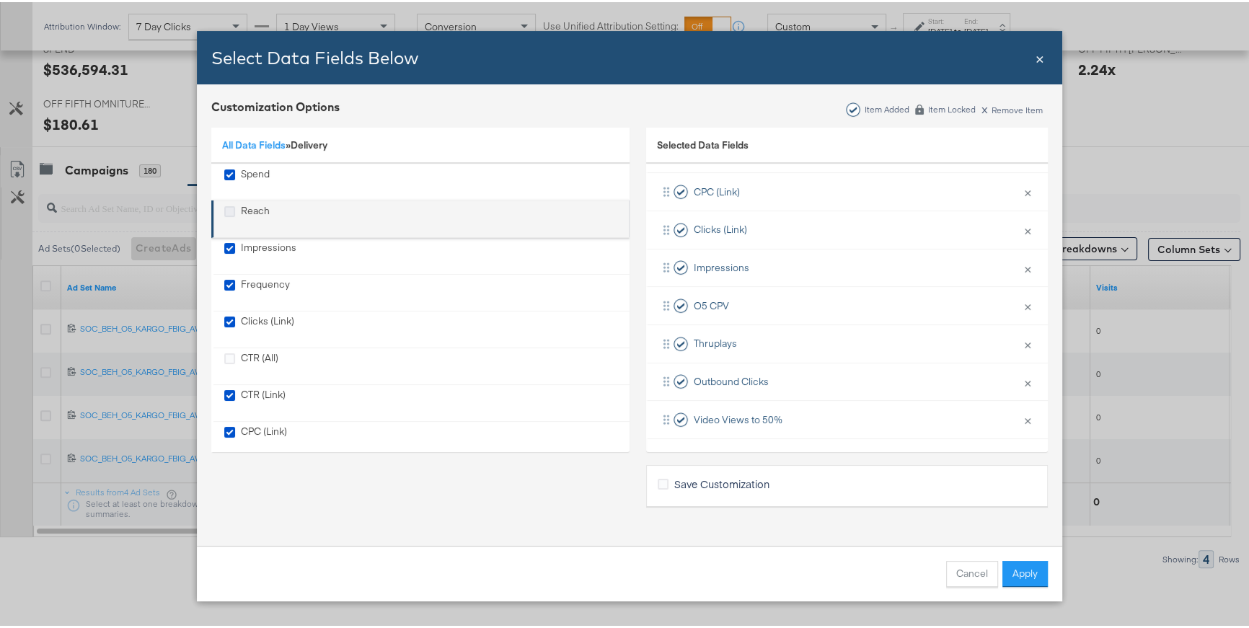
click at [224, 209] on icon "Reach" at bounding box center [229, 209] width 11 height 11
click at [0, 0] on input "Reach" at bounding box center [0, 0] width 0 height 0
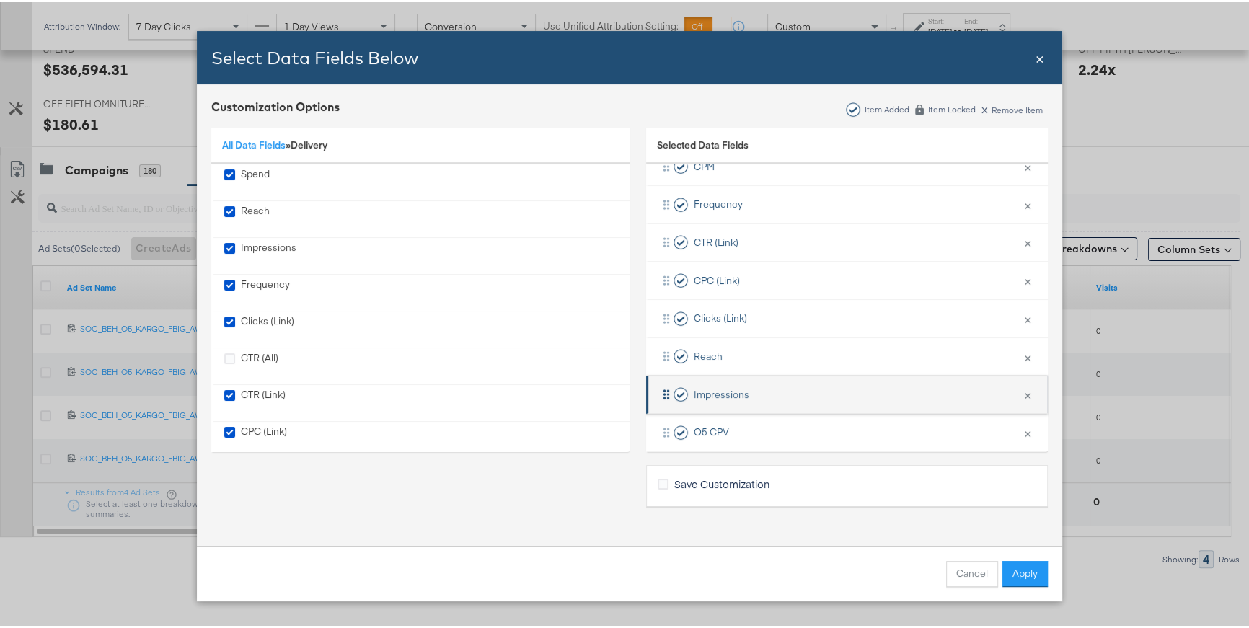
scroll to position [234, 0]
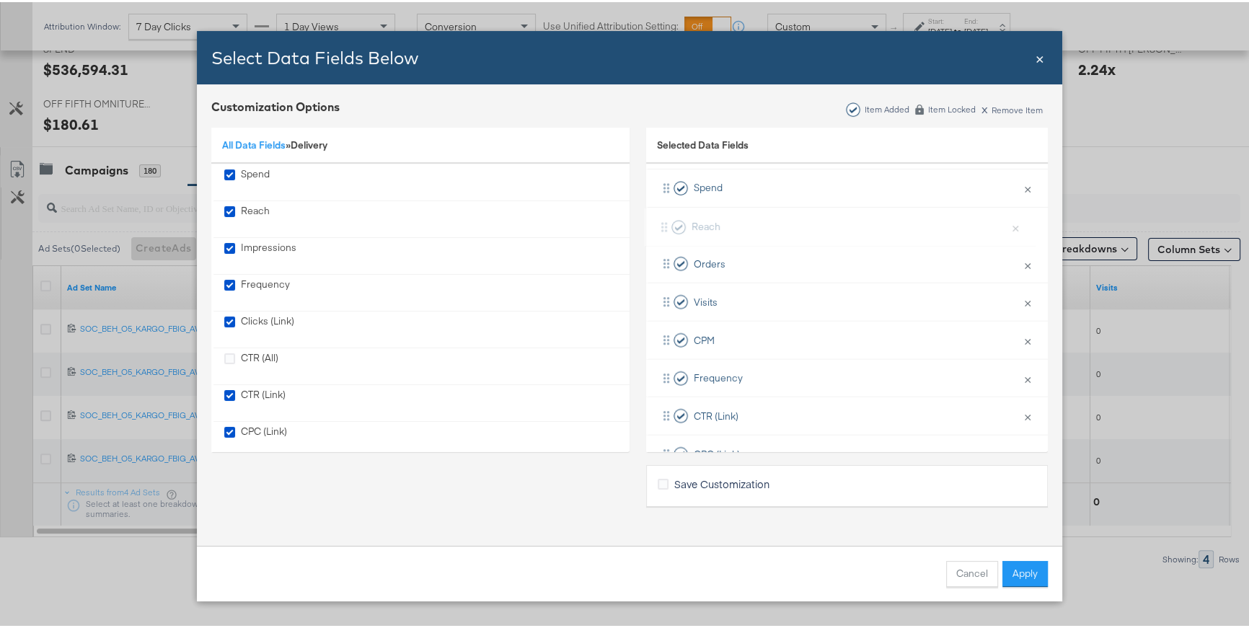
drag, startPoint x: 660, startPoint y: 355, endPoint x: 663, endPoint y: 221, distance: 133.5
click at [663, 221] on div "Campaign Name × Remove from KPIs Spend × Remove from KPIs Orders × Remove from …" at bounding box center [847, 414] width 402 height 570
drag, startPoint x: 663, startPoint y: 377, endPoint x: 663, endPoint y: 278, distance: 98.8
click at [663, 278] on div "Campaign Name × Remove from KPIs Spend × Remove from KPIs Reach × Remove from K…" at bounding box center [847, 417] width 402 height 570
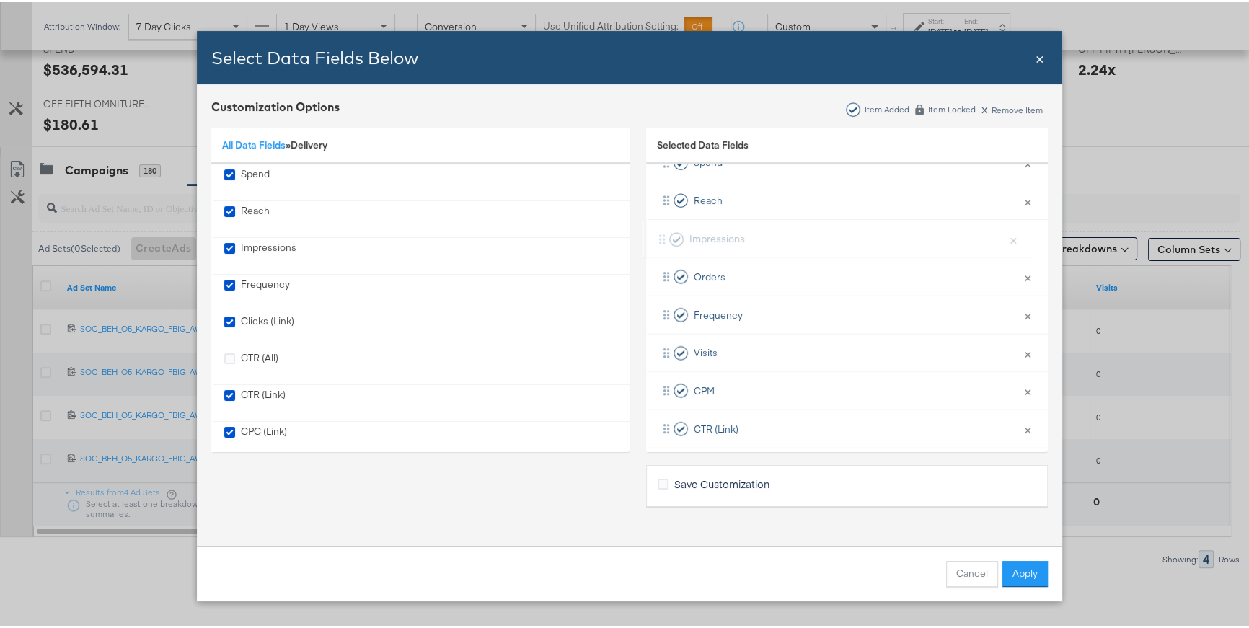
scroll to position [124, 0]
drag, startPoint x: 658, startPoint y: 396, endPoint x: 661, endPoint y: 223, distance: 173.1
click at [661, 223] on div "Campaign Name × Remove from KPIs Spend × Remove from KPIs Reach × Remove from K…" at bounding box center [847, 390] width 402 height 570
drag, startPoint x: 662, startPoint y: 310, endPoint x: 661, endPoint y: 273, distance: 37.5
click at [661, 273] on div "Campaign Name × Remove from KPIs Spend × Remove from KPIs Reach × Remove from K…" at bounding box center [847, 390] width 402 height 570
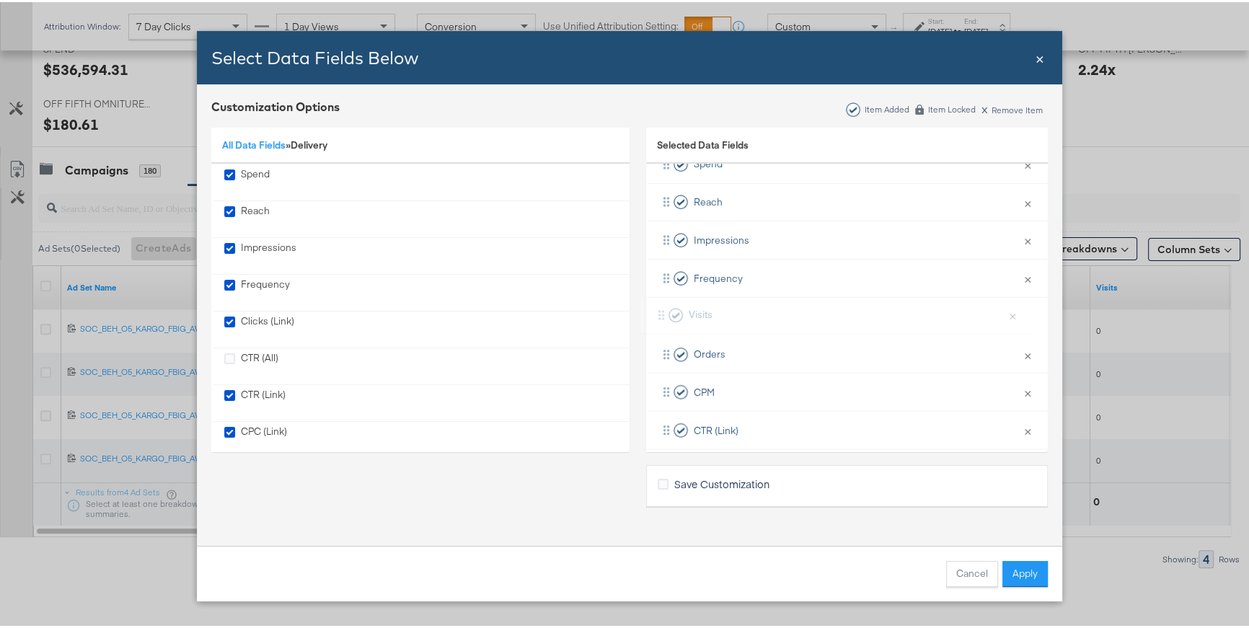
drag, startPoint x: 662, startPoint y: 353, endPoint x: 663, endPoint y: 312, distance: 41.8
click at [663, 312] on div "Campaign Name × Remove from KPIs Spend × Remove from KPIs Reach × Remove from K…" at bounding box center [847, 390] width 402 height 570
drag, startPoint x: 658, startPoint y: 386, endPoint x: 676, endPoint y: 281, distance: 106.1
click at [676, 281] on div "Campaign Name × Remove from KPIs Spend × Remove from KPIs Reach × Remove from K…" at bounding box center [847, 390] width 402 height 570
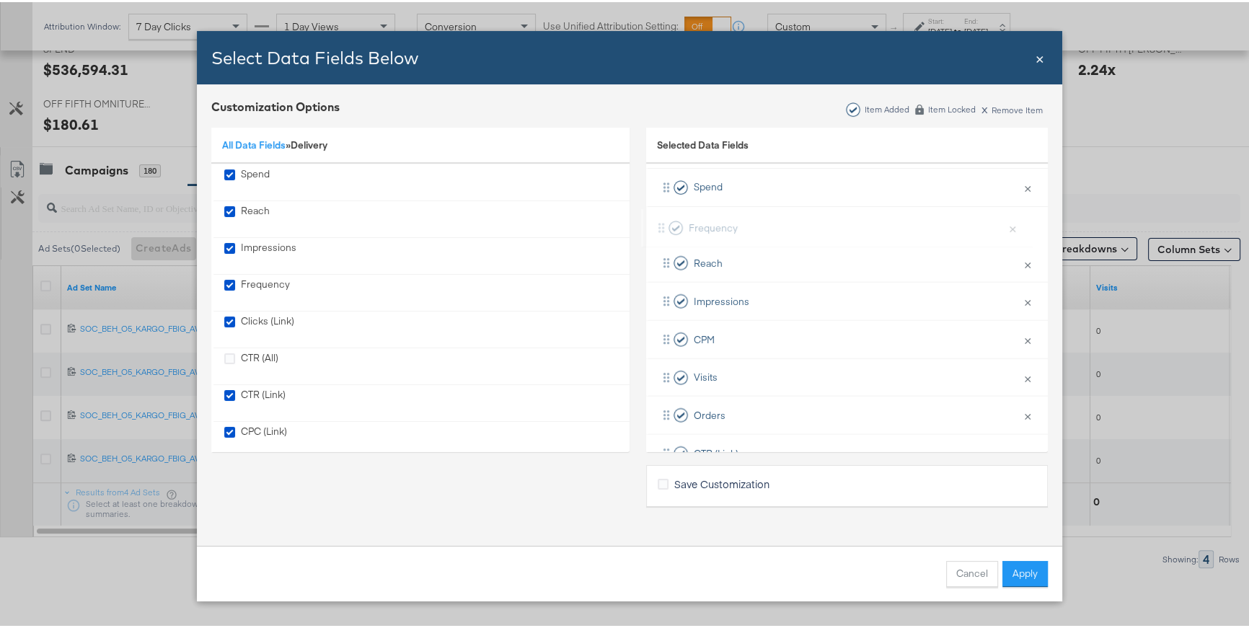
scroll to position [94, 0]
drag, startPoint x: 661, startPoint y: 298, endPoint x: 662, endPoint y: 215, distance: 82.9
click at [662, 215] on div "Campaign Name × Remove from KPIs Spend × Remove from KPIs Reach × Remove from K…" at bounding box center [847, 419] width 402 height 570
drag, startPoint x: 661, startPoint y: 232, endPoint x: 667, endPoint y: 408, distance: 176.1
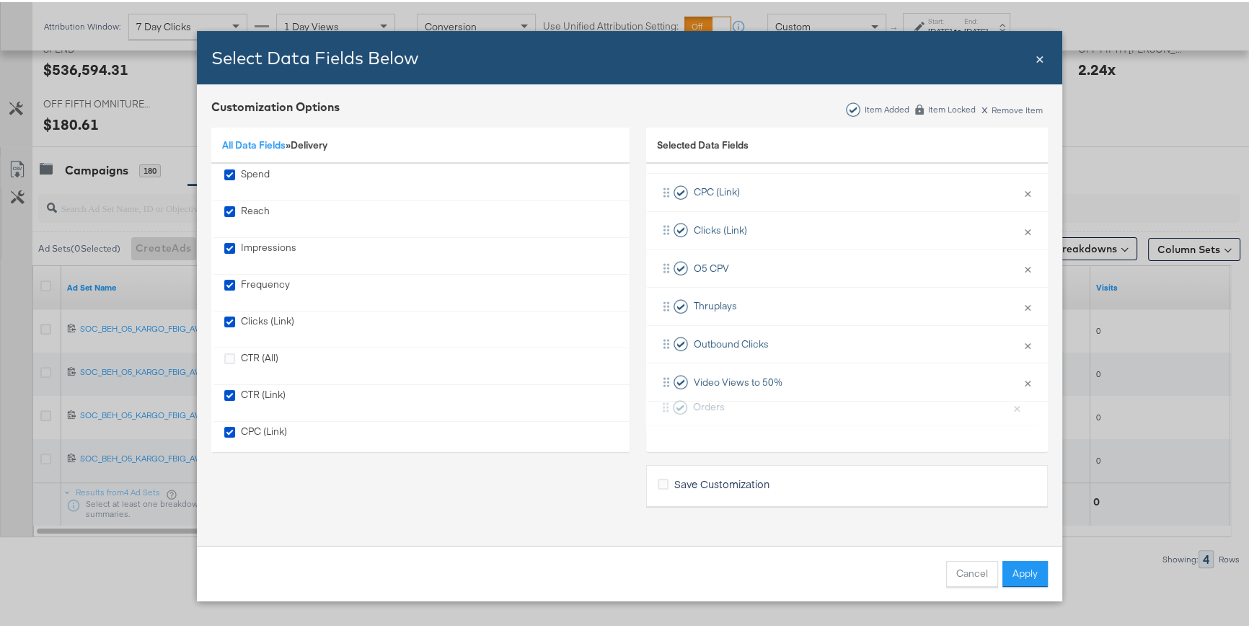
click at [667, 408] on div "Campaign Name × Remove from KPIs Spend × Remove from KPIs Frequency × Remove fr…" at bounding box center [847, 152] width 402 height 570
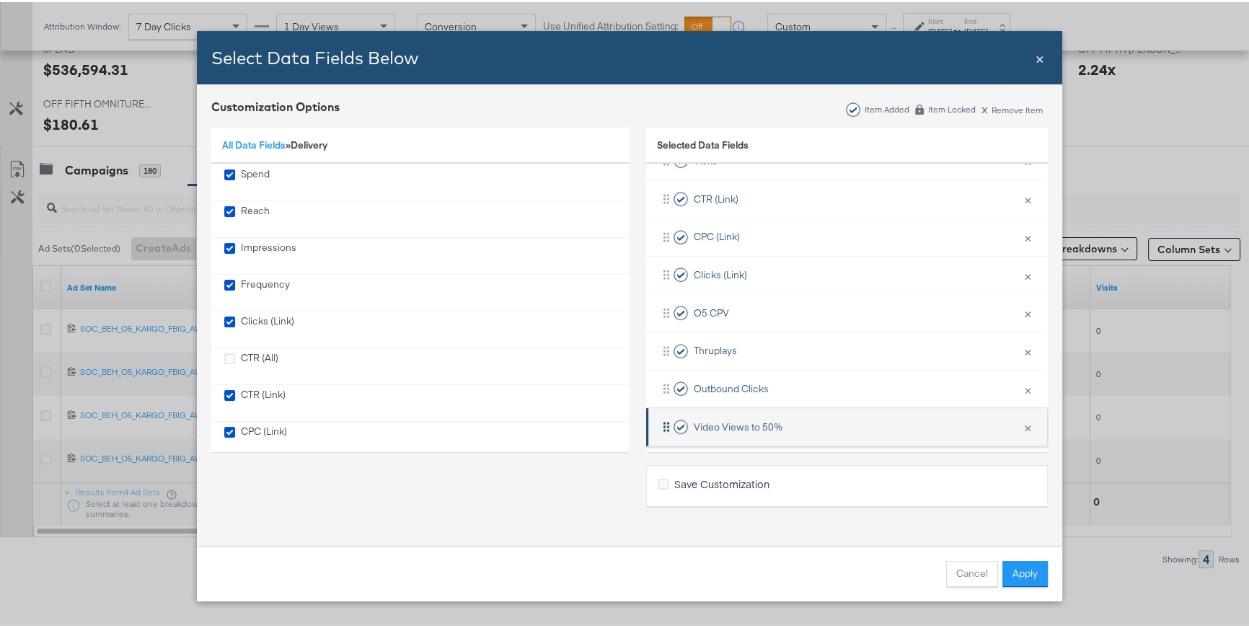
scroll to position [288, 0]
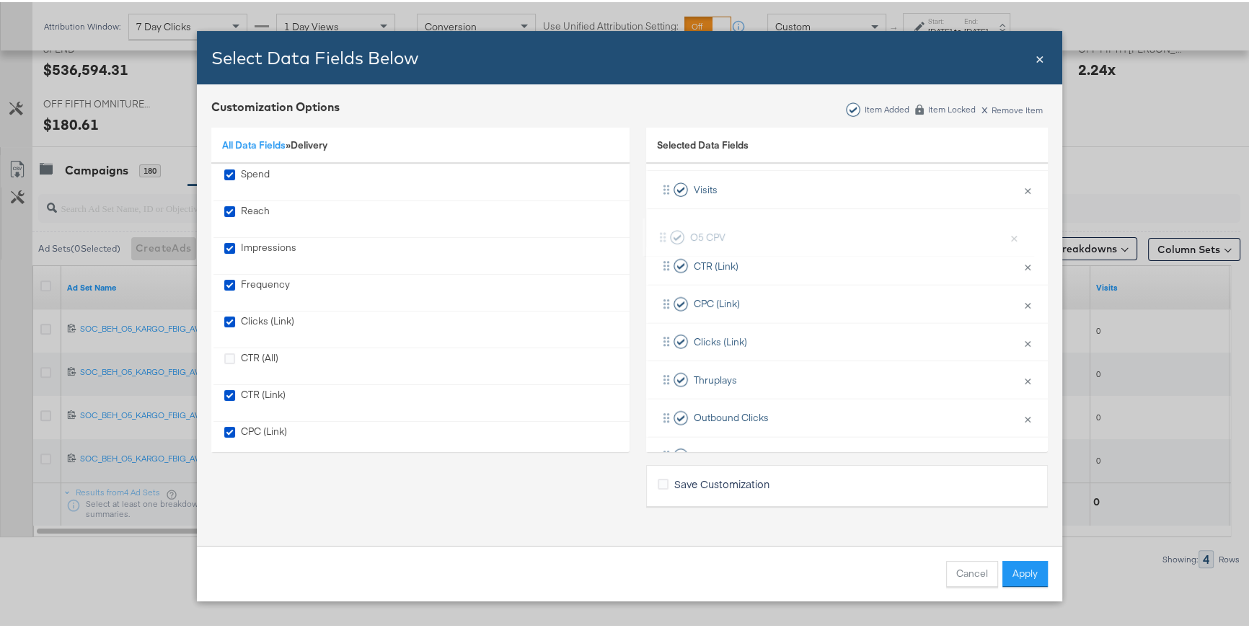
drag, startPoint x: 669, startPoint y: 316, endPoint x: 669, endPoint y: 232, distance: 83.7
click at [669, 232] on div "Campaign Name × Remove from KPIs Spend × Remove from KPIs Frequency × Remove fr…" at bounding box center [847, 226] width 402 height 570
drag, startPoint x: 665, startPoint y: 341, endPoint x: 658, endPoint y: 261, distance: 80.4
click at [658, 261] on div "Campaign Name × Remove from KPIs Spend × Remove from KPIs Frequency × Remove fr…" at bounding box center [847, 226] width 402 height 570
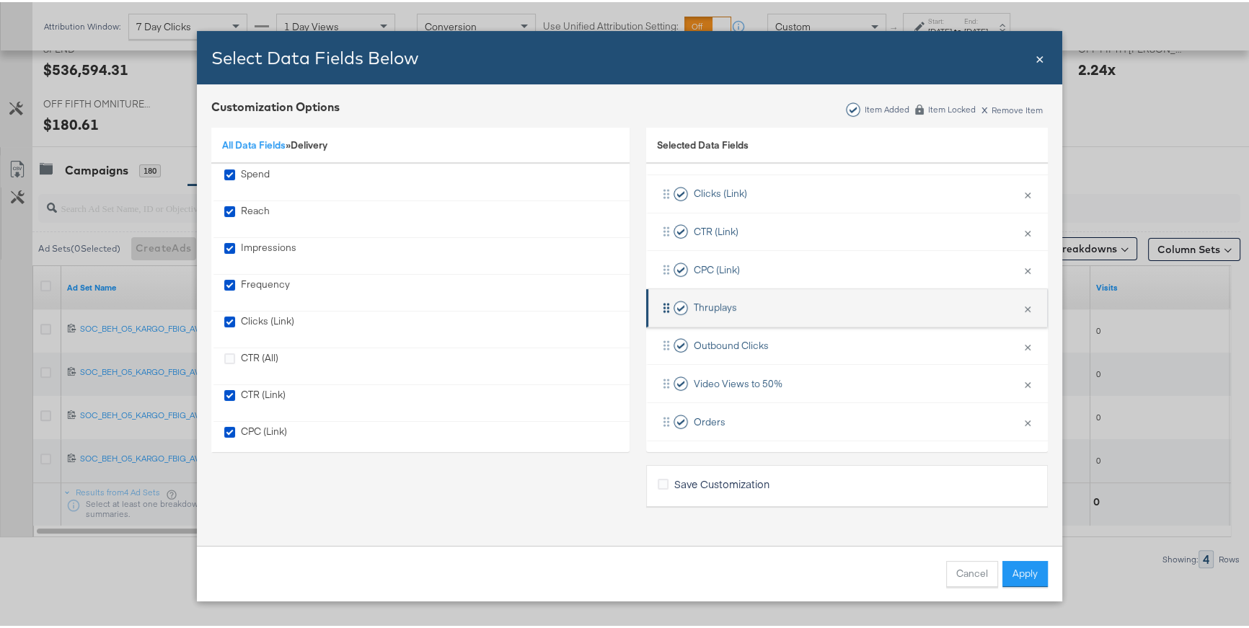
scroll to position [362, 0]
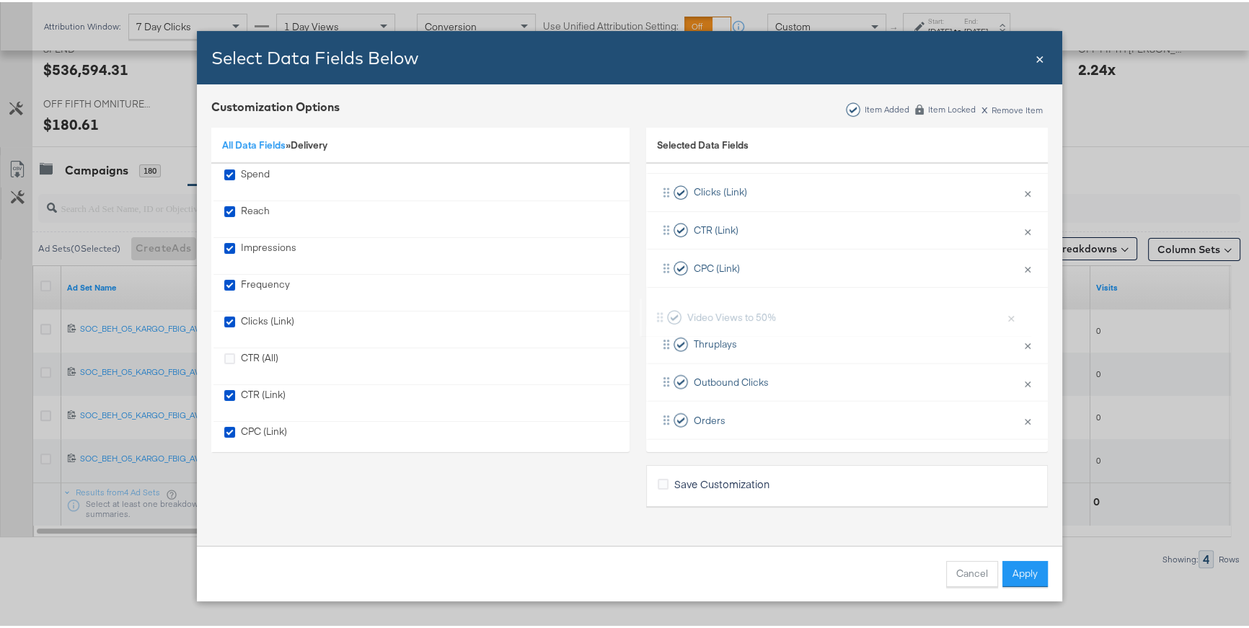
drag, startPoint x: 660, startPoint y: 376, endPoint x: 660, endPoint y: 307, distance: 69.2
click at [660, 307] on div "Campaign Name × Remove from KPIs Spend × Remove from KPIs Frequency × Remove fr…" at bounding box center [847, 152] width 402 height 570
drag, startPoint x: 660, startPoint y: 378, endPoint x: 671, endPoint y: 226, distance: 152.6
click at [671, 226] on div "Campaign Name × Remove from KPIs Spend × Remove from KPIs Frequency × Remove fr…" at bounding box center [847, 160] width 402 height 570
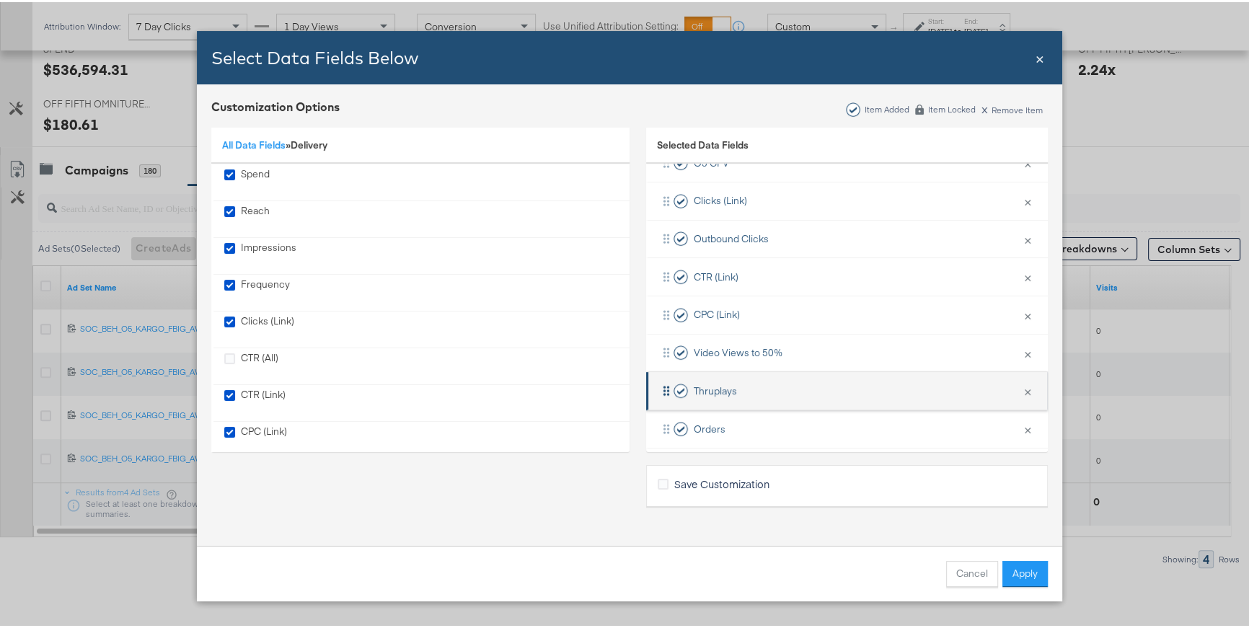
scroll to position [362, 0]
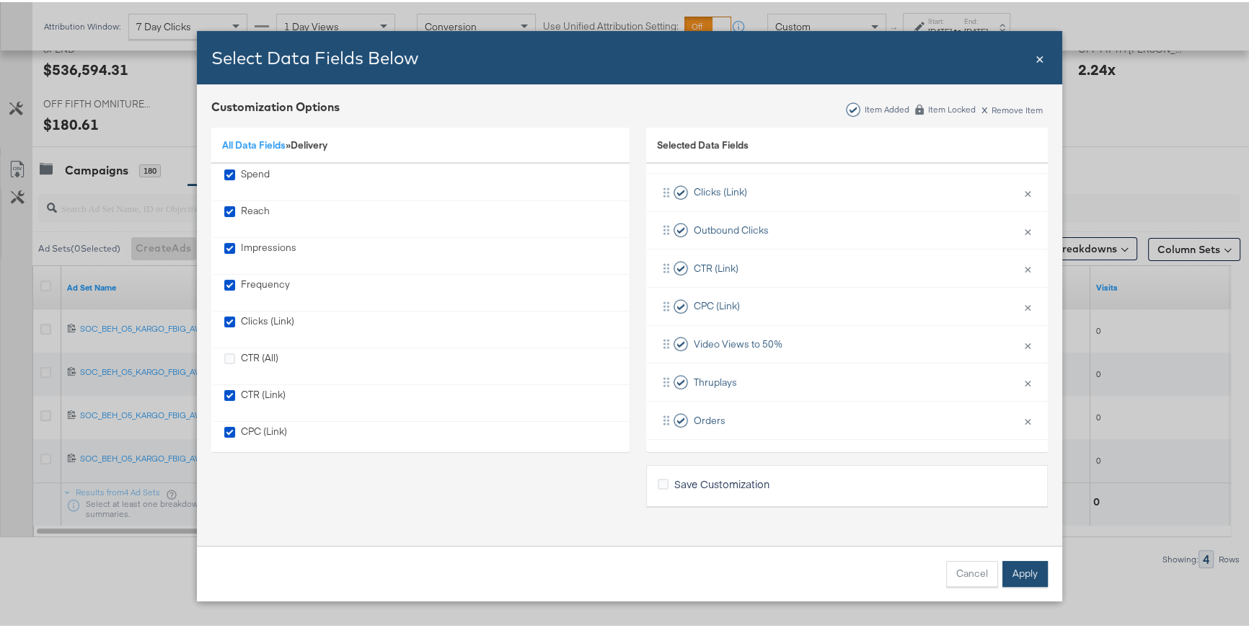
click at [1031, 580] on button "Apply" at bounding box center [1024, 572] width 45 height 26
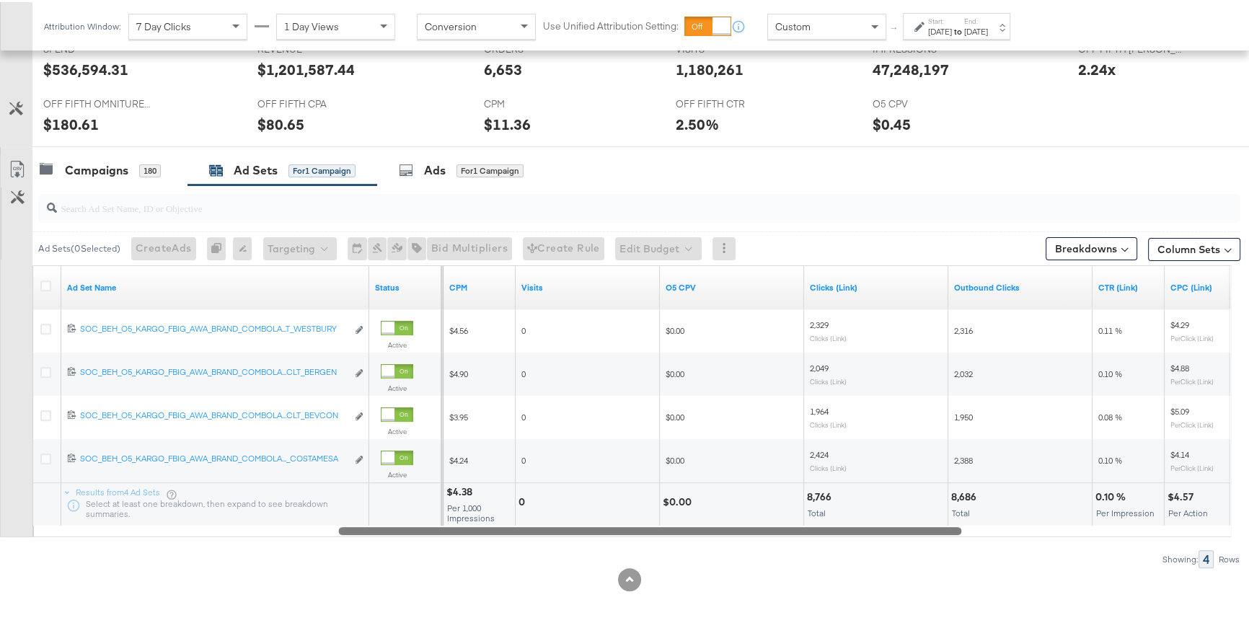
drag, startPoint x: 625, startPoint y: 532, endPoint x: 925, endPoint y: 525, distance: 300.1
click at [925, 525] on div at bounding box center [649, 528] width 623 height 12
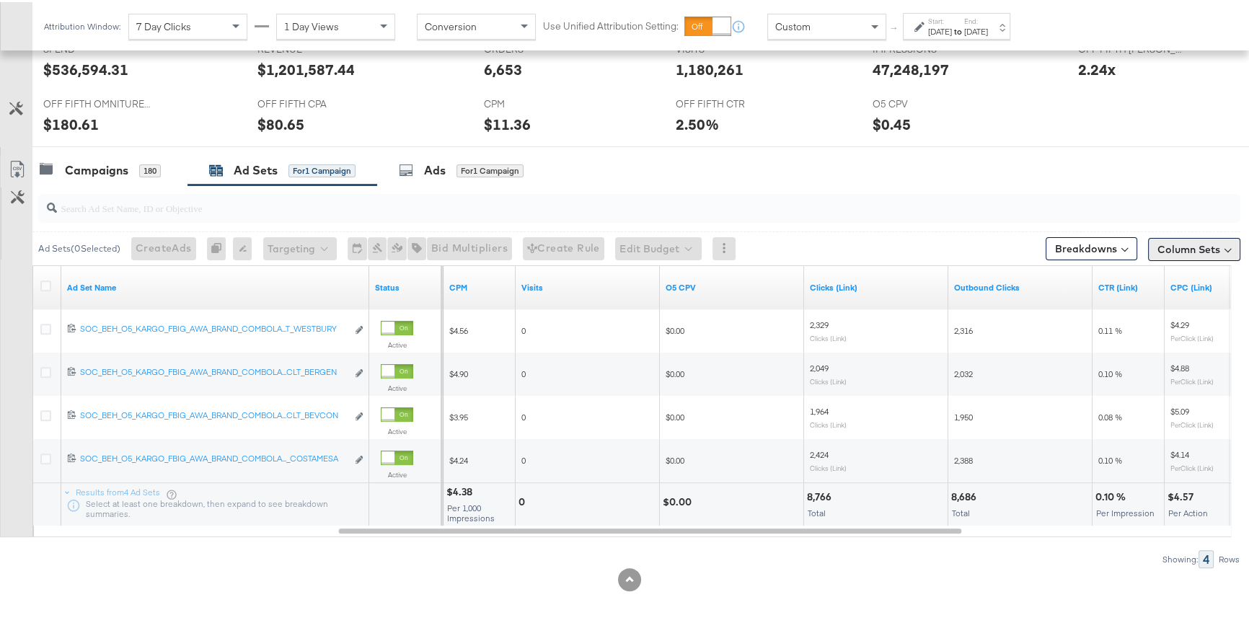
click at [1175, 256] on button "Column Sets" at bounding box center [1194, 247] width 92 height 23
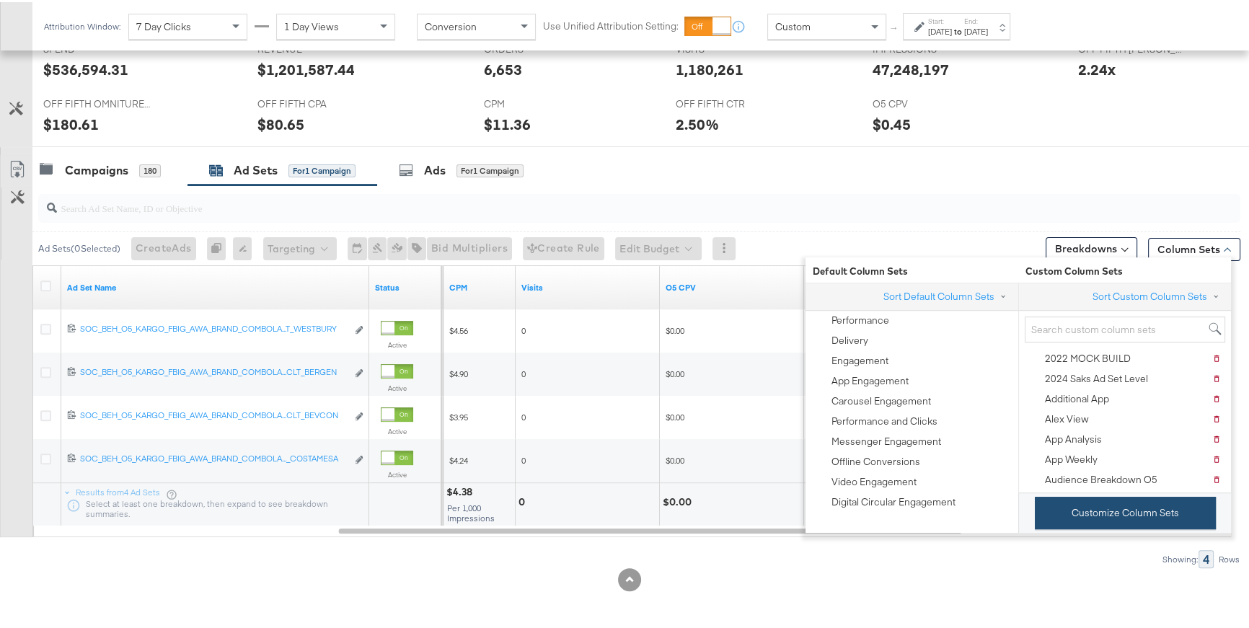
click at [1111, 520] on button "Customize Column Sets" at bounding box center [1125, 511] width 181 height 32
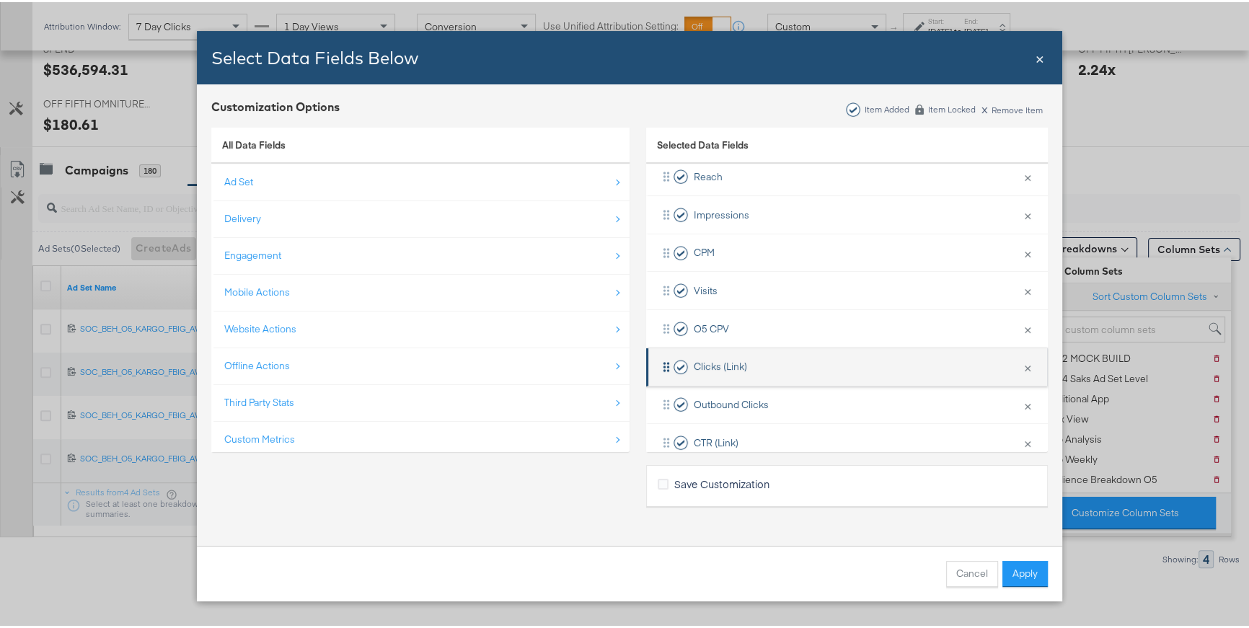
scroll to position [216, 0]
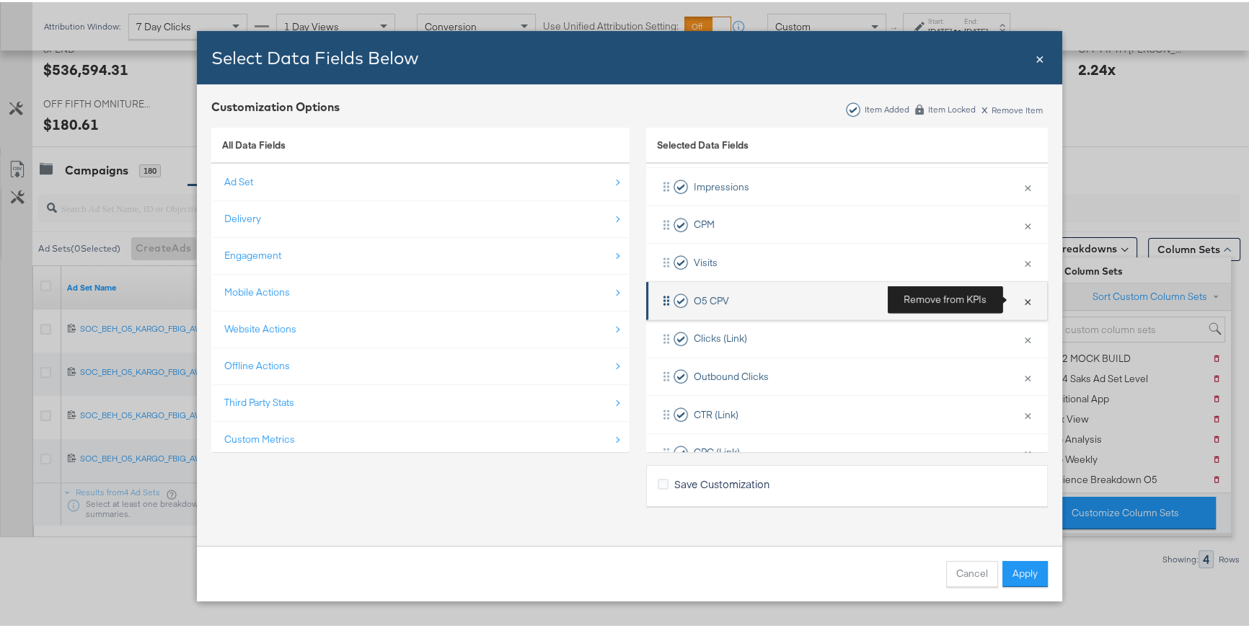
click at [1018, 299] on button "×" at bounding box center [1027, 298] width 19 height 30
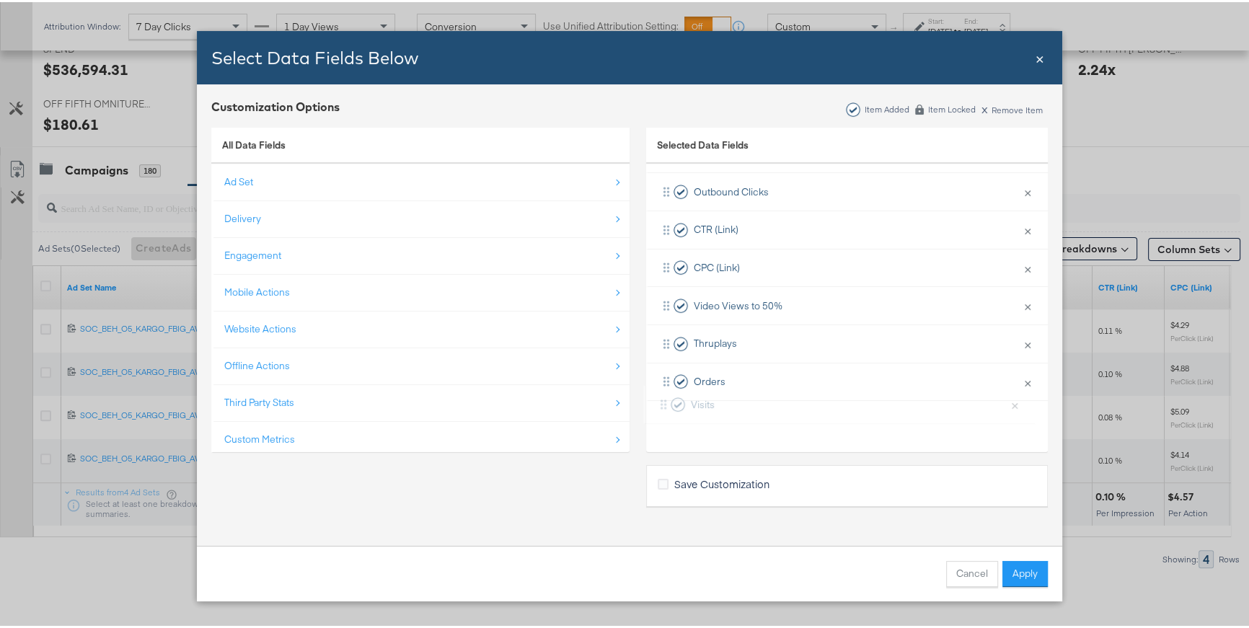
drag, startPoint x: 661, startPoint y: 258, endPoint x: 664, endPoint y: 405, distance: 146.4
click at [664, 405] on div "Campaign Name × Remove from KPIs Spend × Remove from KPIs Frequency × Remove fr…" at bounding box center [847, 171] width 402 height 532
click at [1006, 568] on button "Apply" at bounding box center [1024, 572] width 45 height 26
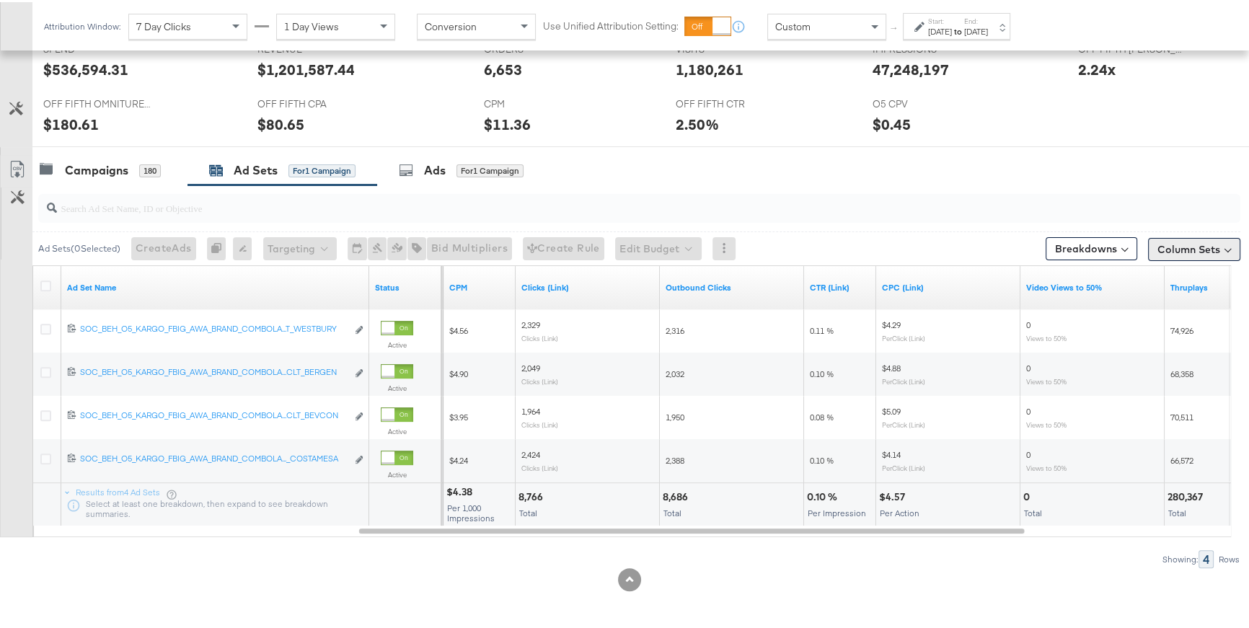
click at [1201, 250] on button "Column Sets" at bounding box center [1194, 247] width 92 height 23
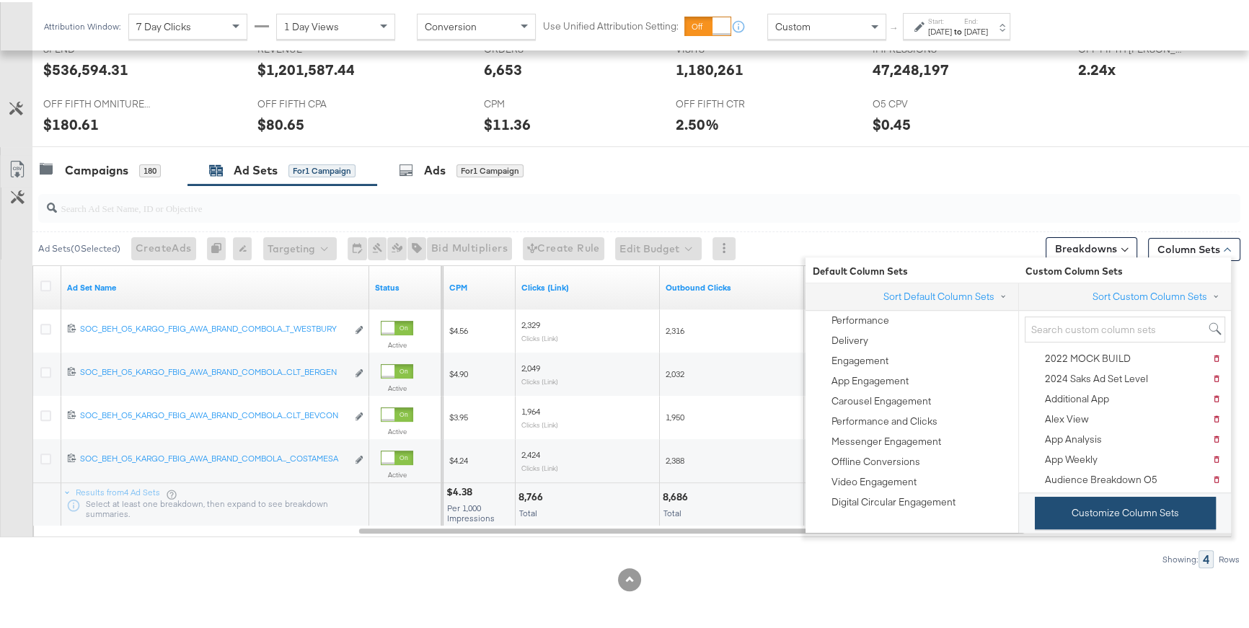
click at [1114, 508] on button "Customize Column Sets" at bounding box center [1125, 511] width 181 height 32
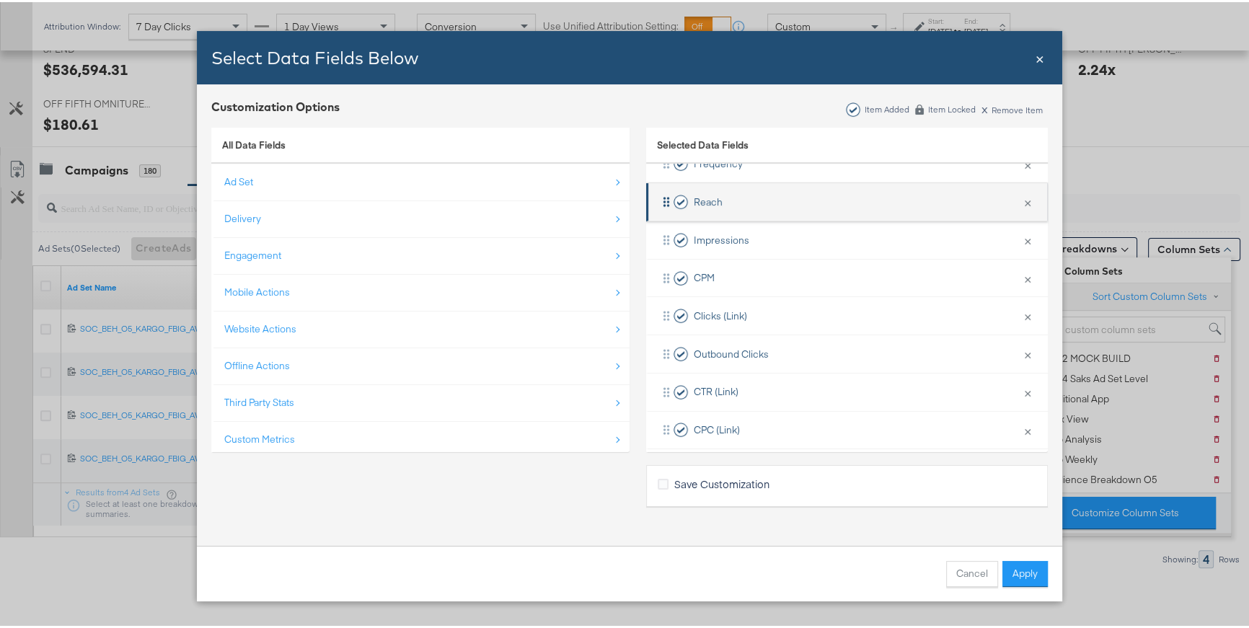
scroll to position [216, 0]
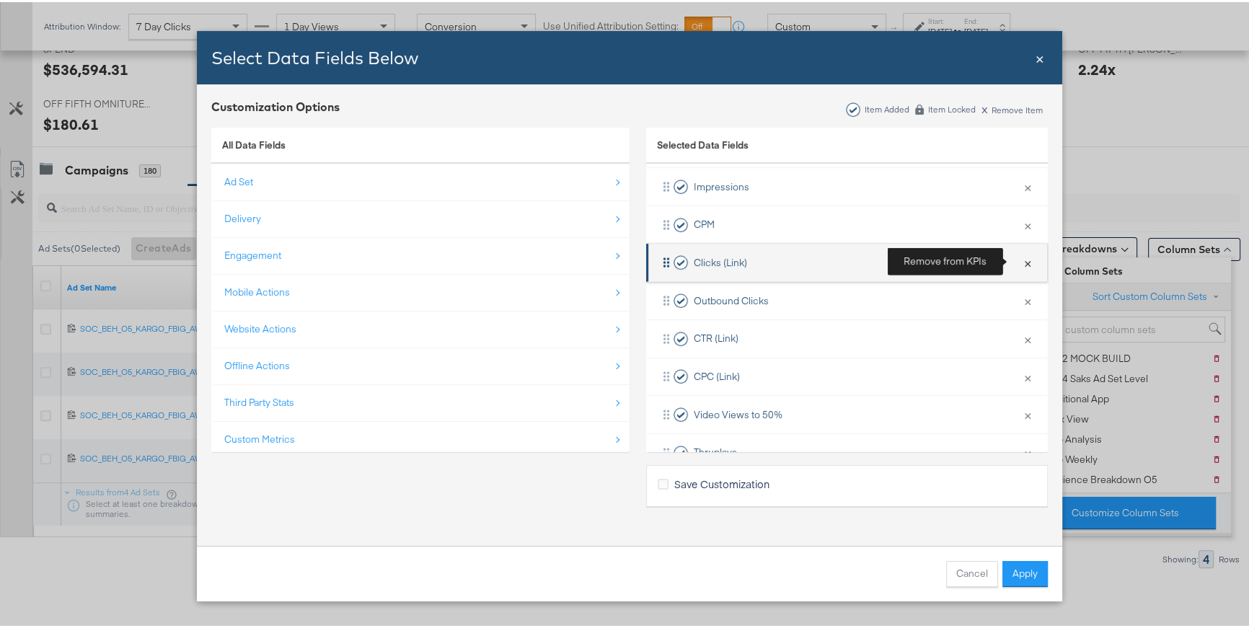
click at [1018, 263] on button "×" at bounding box center [1027, 260] width 19 height 30
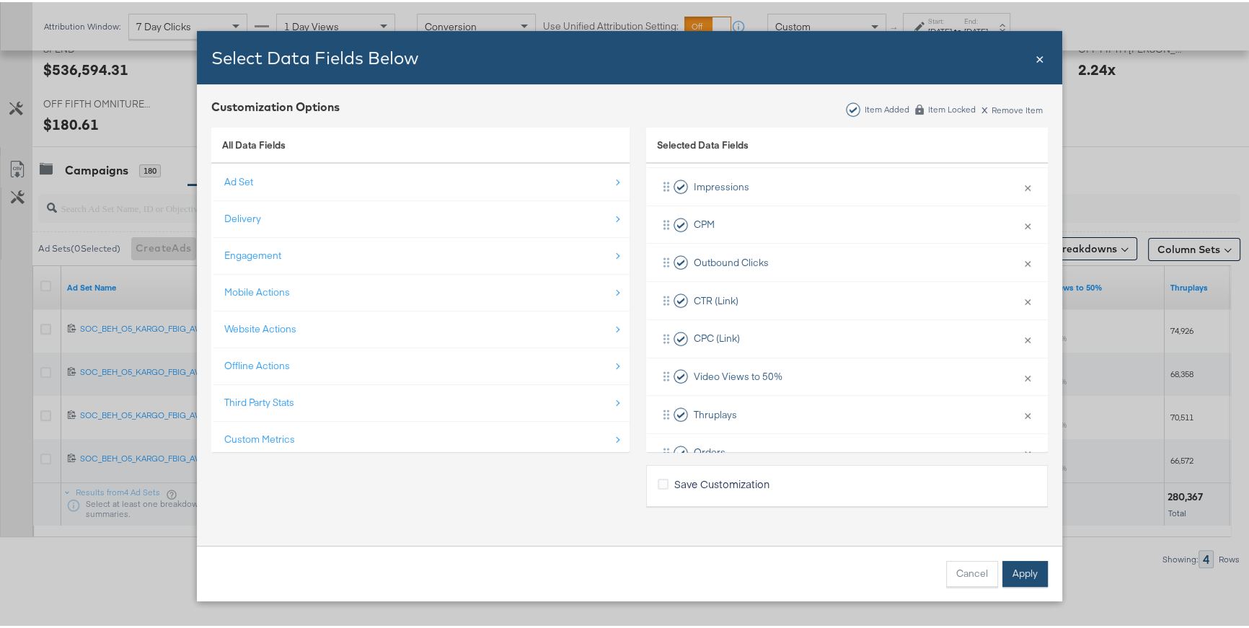
click at [1036, 568] on button "Apply" at bounding box center [1024, 572] width 45 height 26
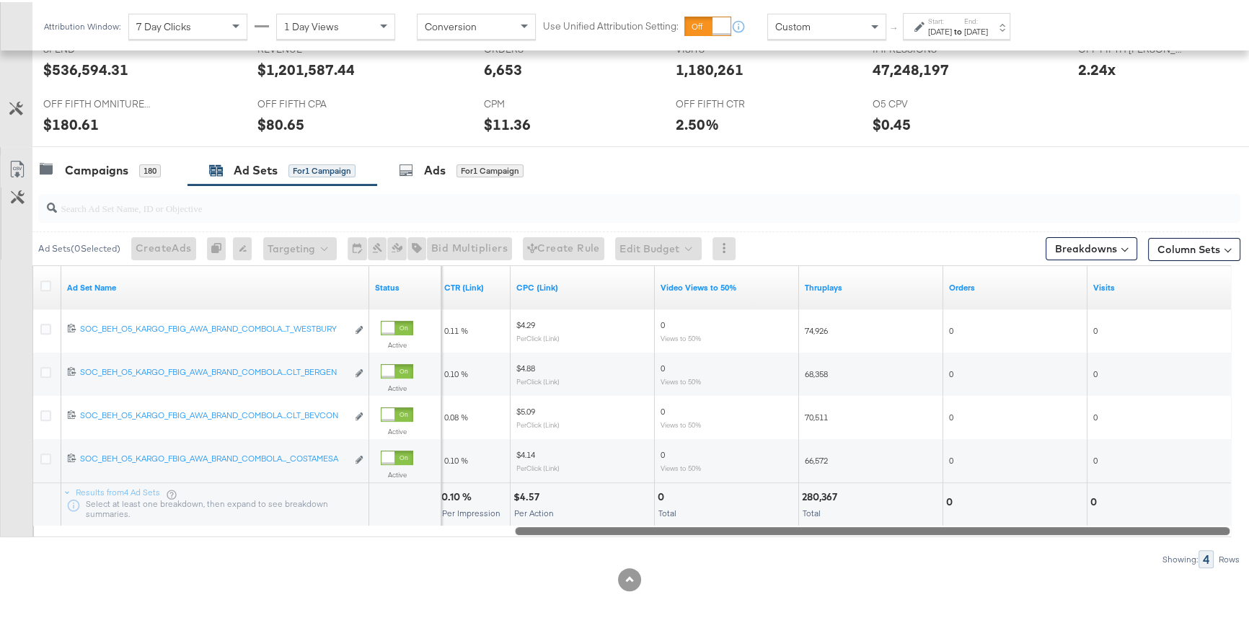
drag, startPoint x: 1007, startPoint y: 527, endPoint x: 1152, endPoint y: 519, distance: 145.9
click at [1152, 519] on div "Ad Set Name Status CTR (Link) CPC (Link) Video Views to 50% Thruplays Orders Vi…" at bounding box center [631, 399] width 1199 height 272
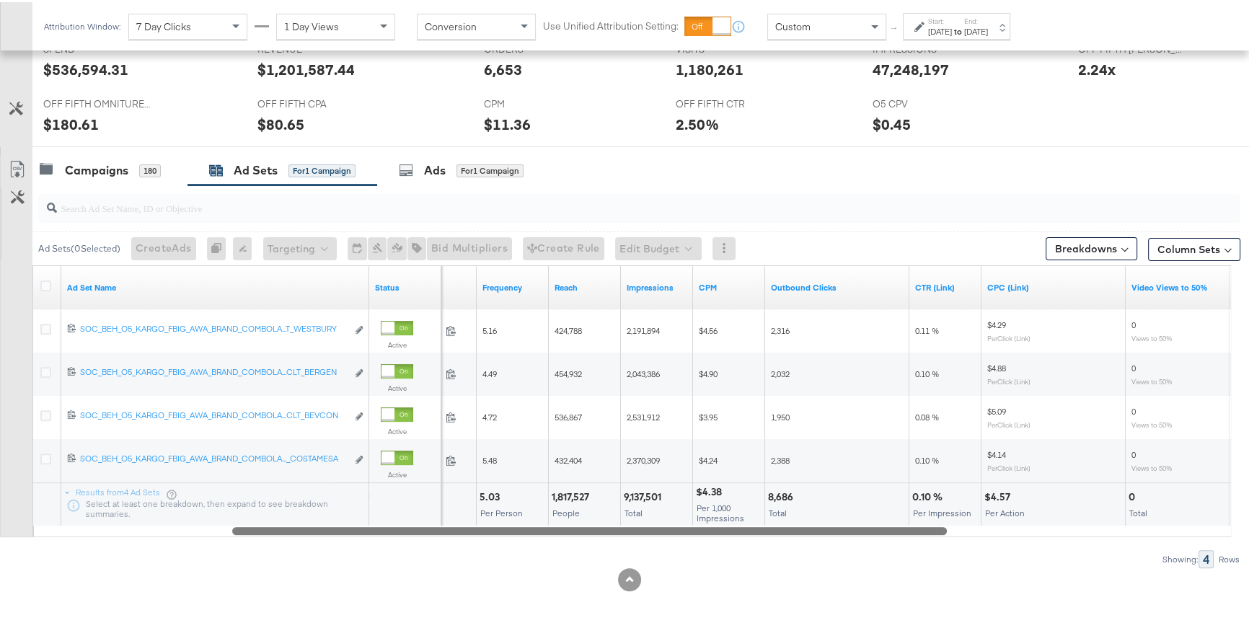
drag, startPoint x: 896, startPoint y: 529, endPoint x: 599, endPoint y: 503, distance: 298.3
click at [614, 519] on div "Ad Set Name Status Spend Frequency Reach Impressions CPM Outbound Clicks CTR (L…" at bounding box center [631, 399] width 1199 height 272
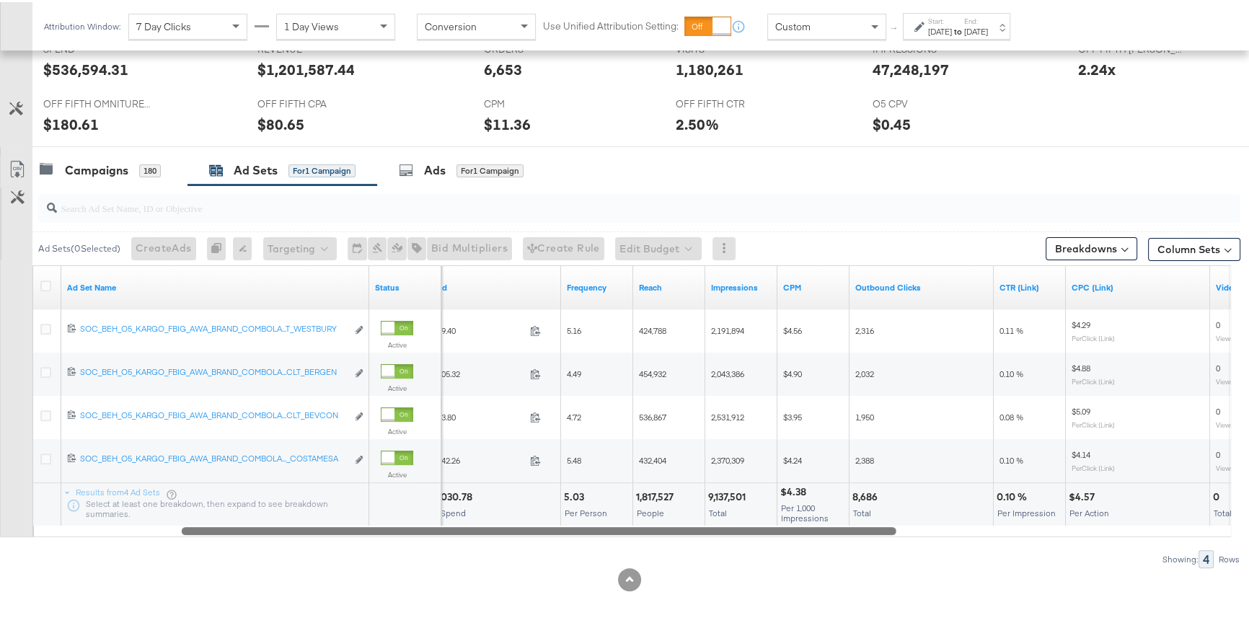
drag, startPoint x: 671, startPoint y: 526, endPoint x: 619, endPoint y: 515, distance: 52.5
click at [619, 515] on div "Ad Set Name Status Spend Frequency Reach Impressions CPM Outbound Clicks CTR (L…" at bounding box center [631, 399] width 1199 height 272
